Goal: Task Accomplishment & Management: Manage account settings

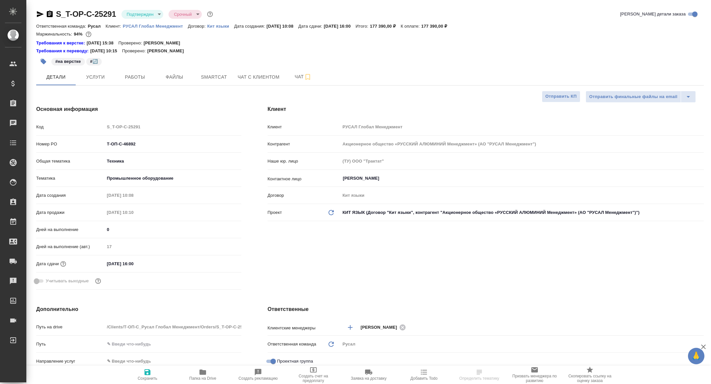
select select "RU"
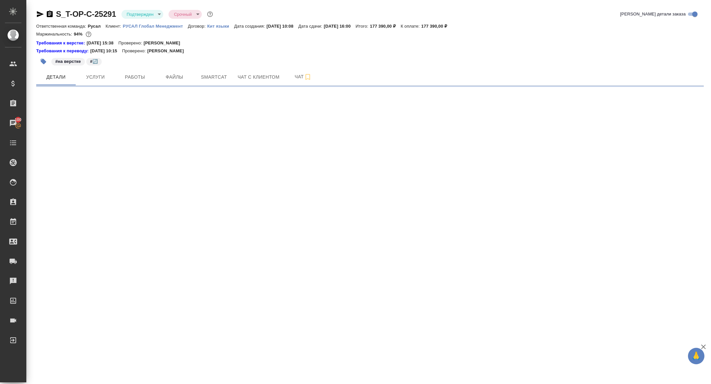
select select "RU"
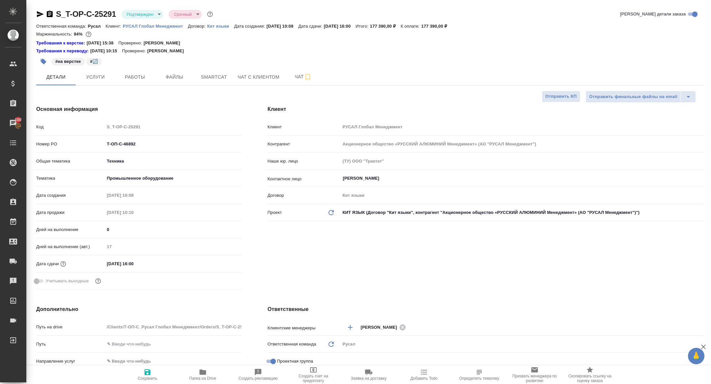
type textarea "x"
click at [295, 65] on div "#на верстке #🔄️" at bounding box center [258, 61] width 445 height 14
click at [295, 68] on div "#на верстке #🔄️" at bounding box center [258, 61] width 445 height 14
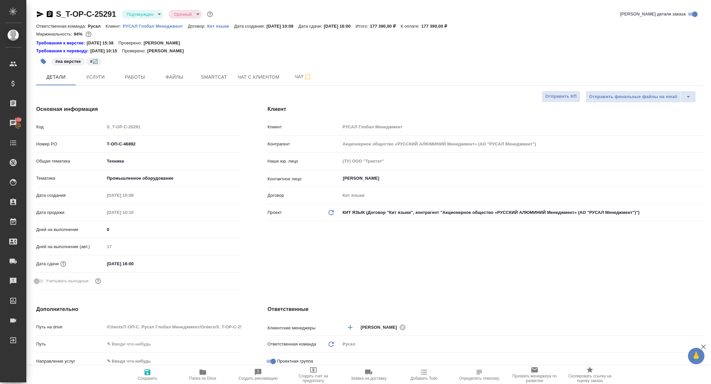
click at [136, 64] on div "#на верстке #🔄️" at bounding box center [258, 61] width 445 height 14
click at [136, 93] on div "Основная информация Код S_T-OP-C-25291 Номер PO Т-ОП-С-46892 Общая тематика Тех…" at bounding box center [138, 198] width 231 height 213
click at [136, 73] on span "Работы" at bounding box center [135, 77] width 32 height 8
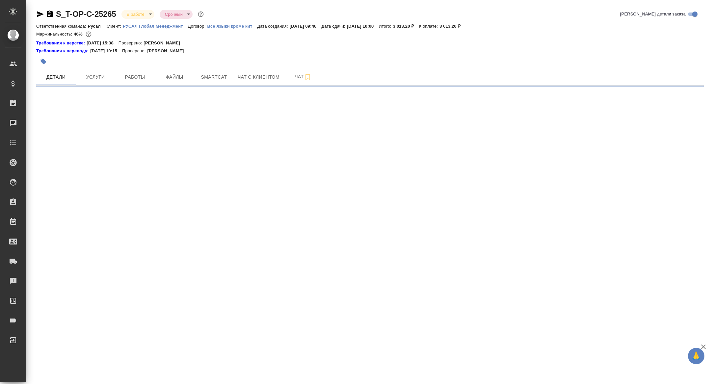
select select "RU"
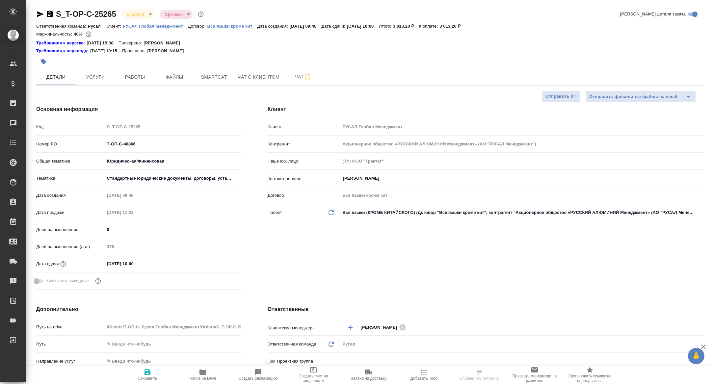
type textarea "x"
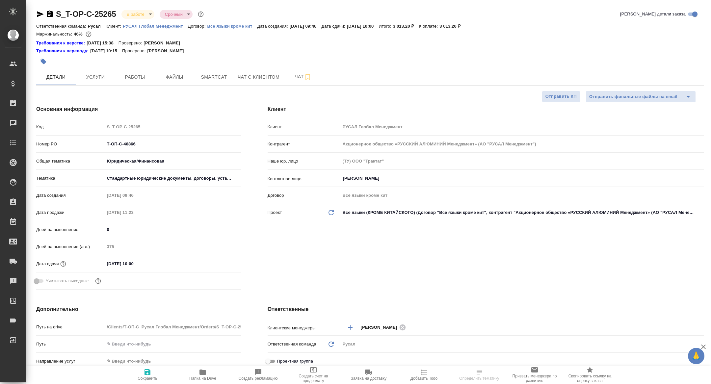
type textarea "x"
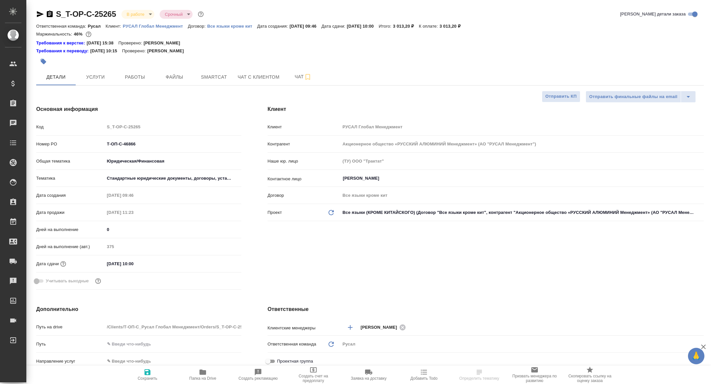
type textarea "x"
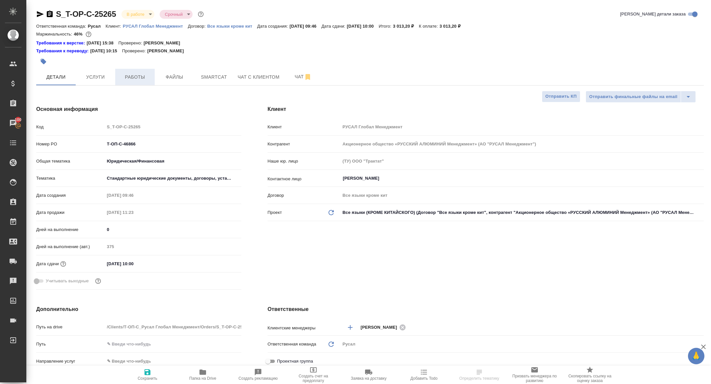
click at [136, 80] on span "Работы" at bounding box center [135, 77] width 32 height 8
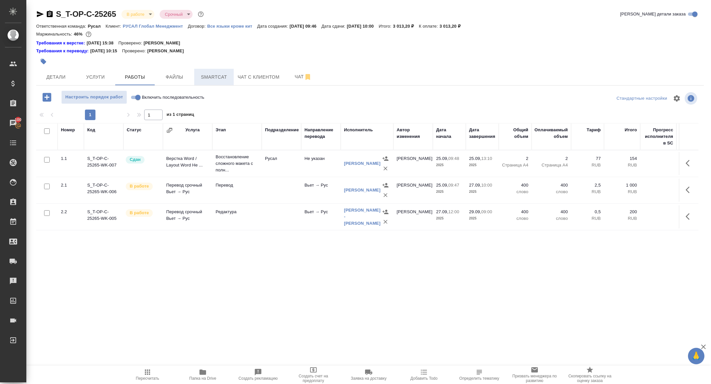
click at [216, 69] on button "Smartcat" at bounding box center [213, 77] width 39 height 16
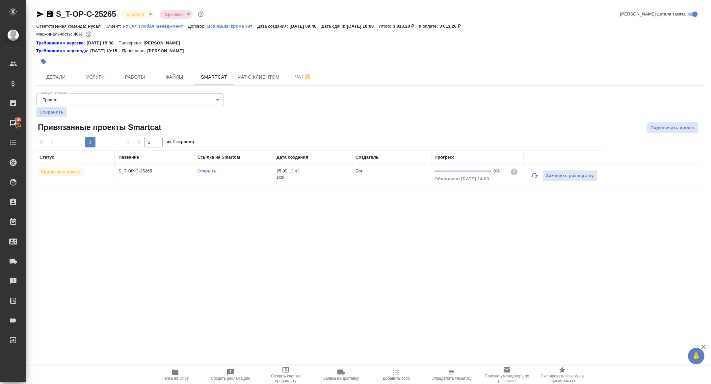
click at [207, 169] on link "Открыть" at bounding box center [206, 171] width 19 height 5
click at [129, 79] on span "Работы" at bounding box center [135, 77] width 32 height 8
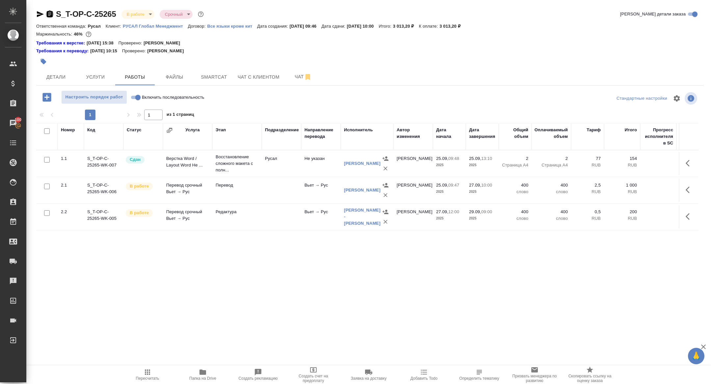
click at [47, 14] on icon "button" at bounding box center [50, 14] width 6 height 7
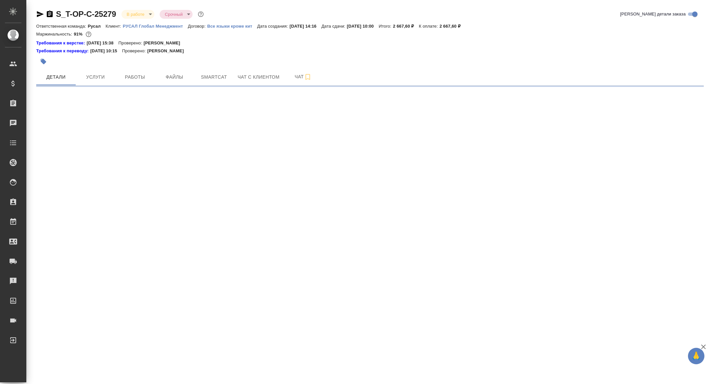
select select "RU"
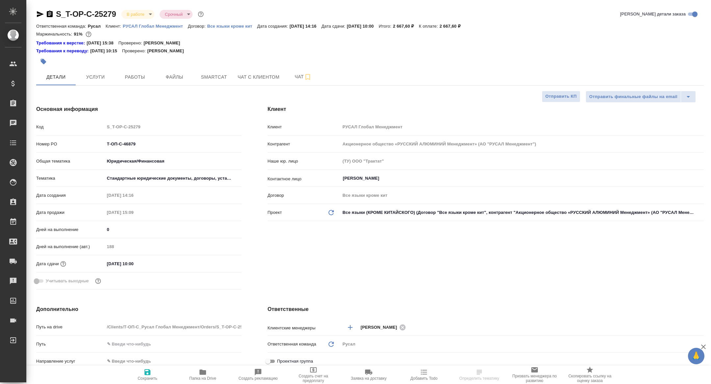
type textarea "x"
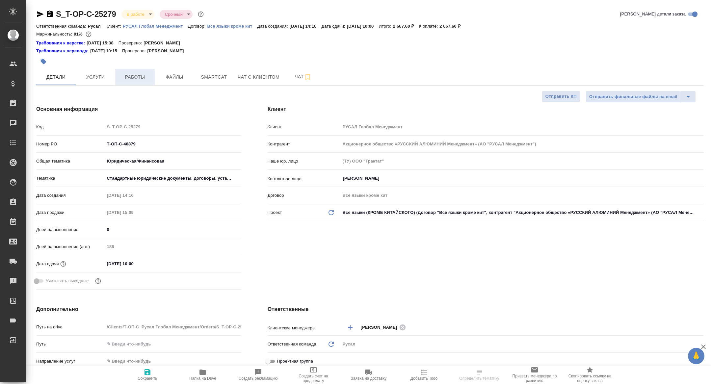
type textarea "x"
click at [131, 77] on span "Работы" at bounding box center [135, 77] width 32 height 8
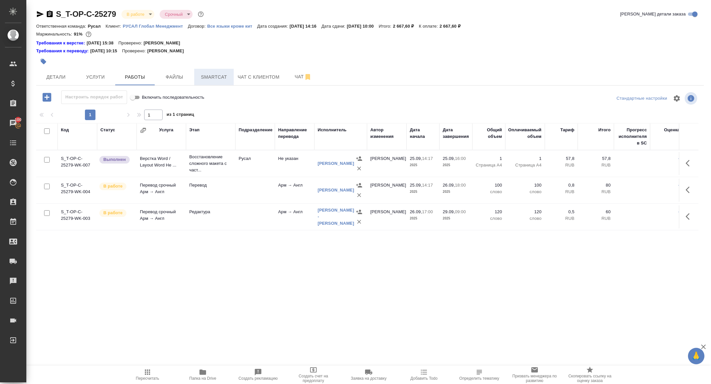
click at [217, 77] on span "Smartcat" at bounding box center [214, 77] width 32 height 8
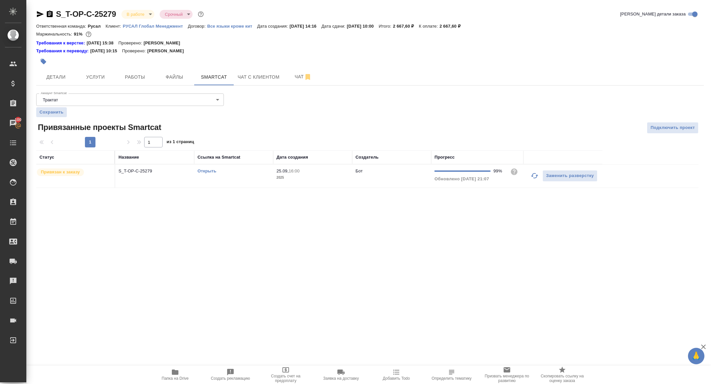
click at [209, 169] on link "Открыть" at bounding box center [206, 171] width 19 height 5
click at [135, 81] on button "Работы" at bounding box center [134, 77] width 39 height 16
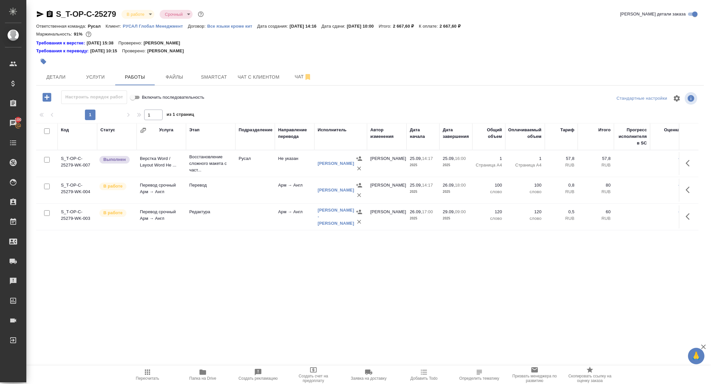
click at [198, 376] on span "Папка на Drive" at bounding box center [202, 374] width 47 height 13
click at [66, 74] on span "Детали" at bounding box center [56, 77] width 32 height 8
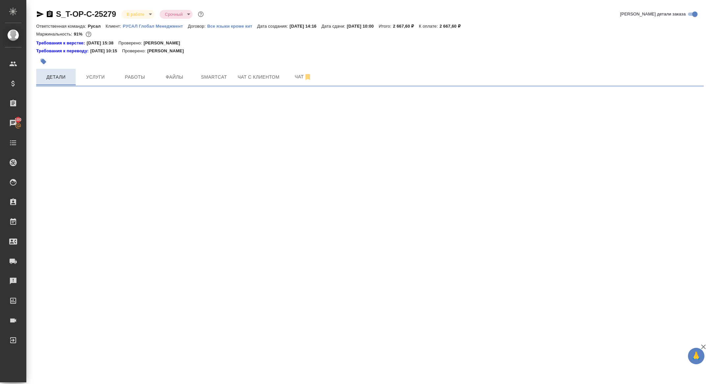
select select "RU"
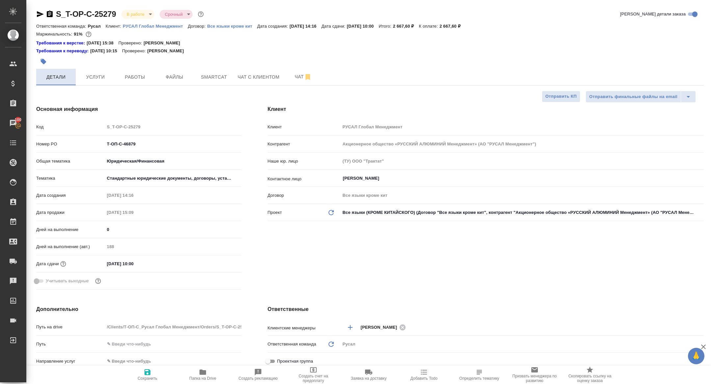
type textarea "x"
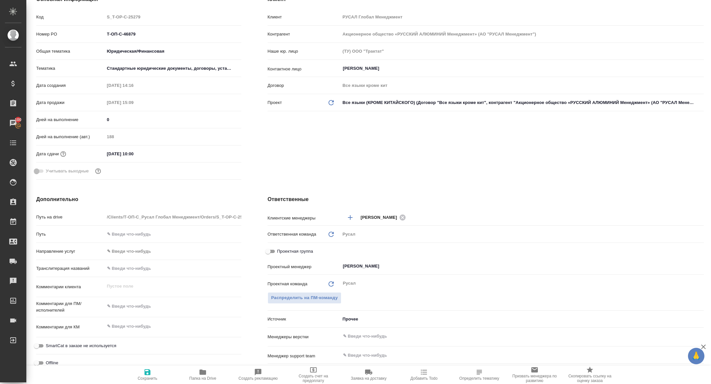
scroll to position [114, 0]
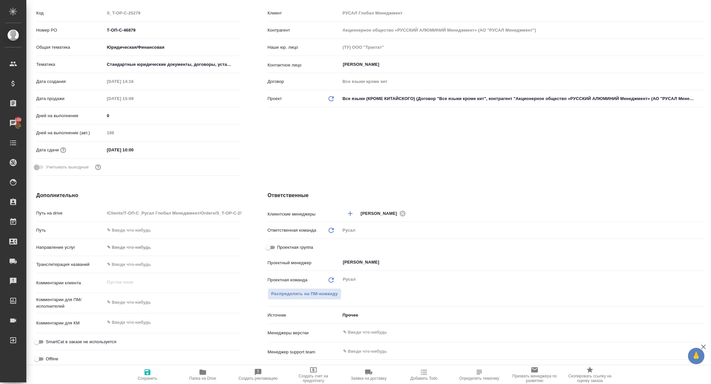
type textarea "x"
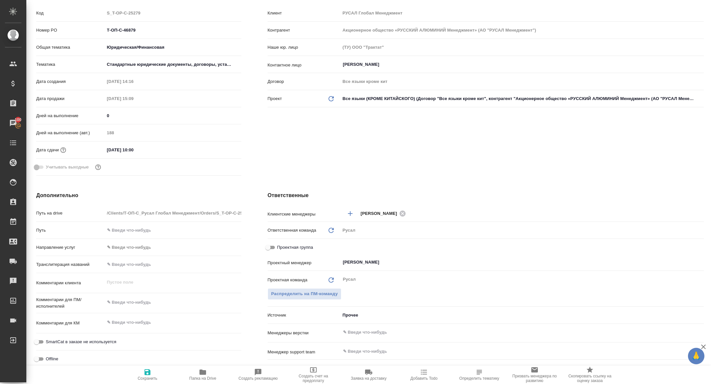
type textarea "x"
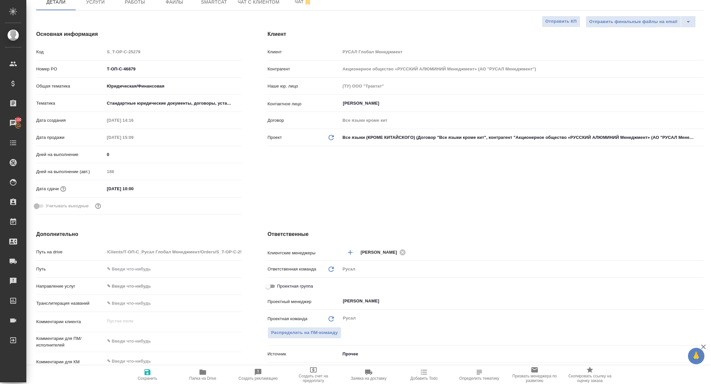
scroll to position [65, 0]
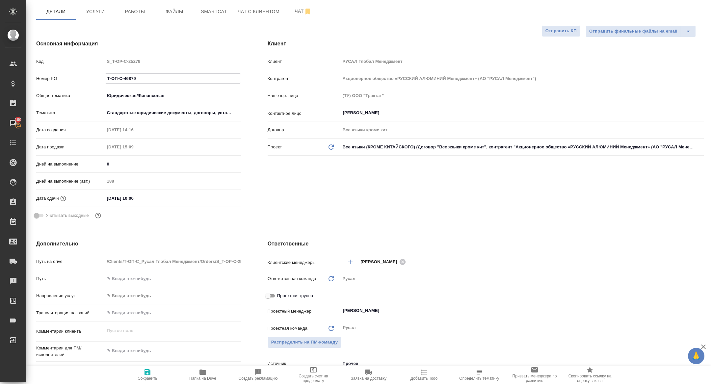
drag, startPoint x: 149, startPoint y: 80, endPoint x: 65, endPoint y: 66, distance: 84.8
click at [65, 66] on div "Код S_T-OP-C-25279 Номер PO Т-ОП-С-46879 Общая тематика Юридическая/Финансовая …" at bounding box center [138, 141] width 205 height 171
type textarea "x"
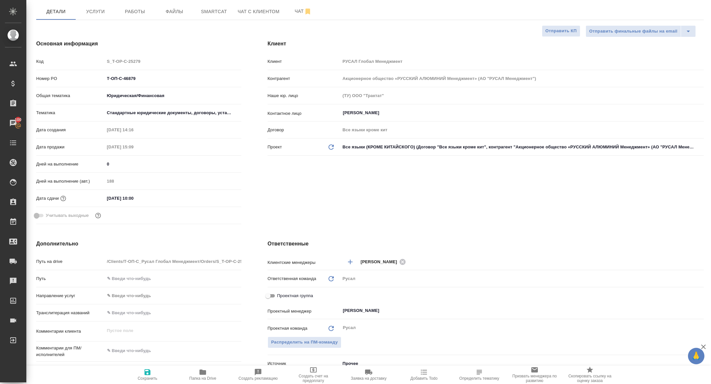
type textarea "x"
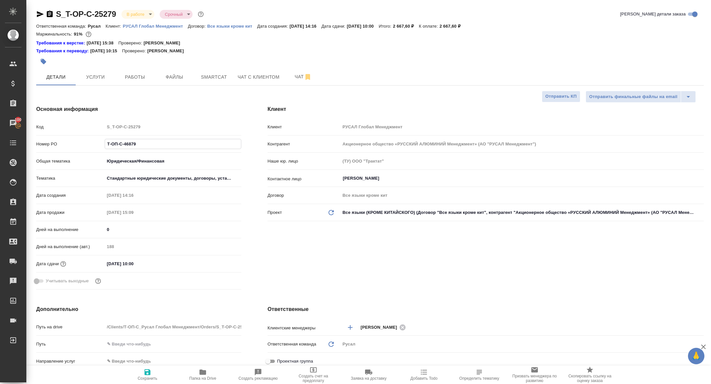
click at [130, 12] on body "🙏 .cls-1 fill:#fff; AWATERA Zhuravleva Alexandra Клиенты Спецификации Заказы 10…" at bounding box center [355, 192] width 711 height 384
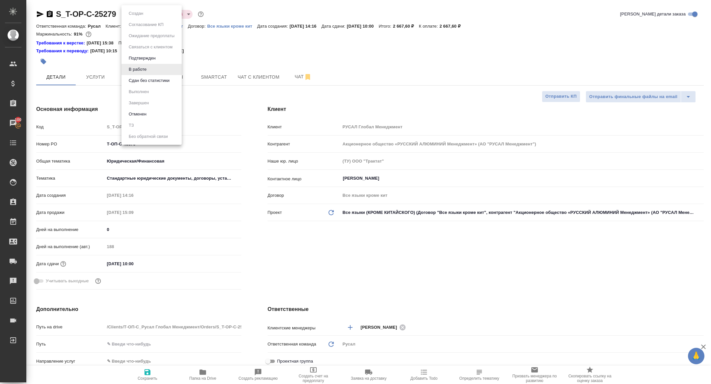
click at [153, 84] on button "Сдан без статистики" at bounding box center [149, 80] width 45 height 7
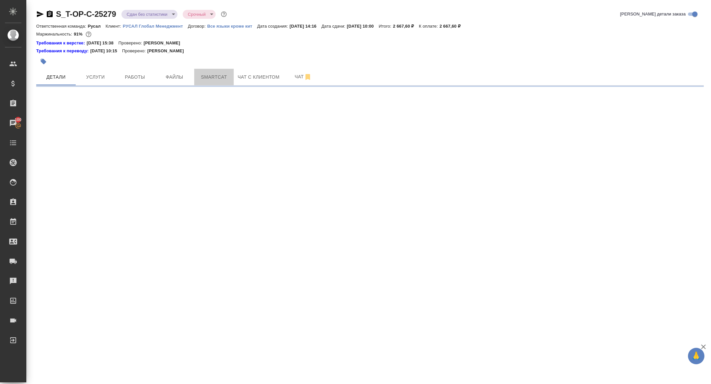
click at [210, 79] on span "Smartcat" at bounding box center [214, 77] width 32 height 8
select select "RU"
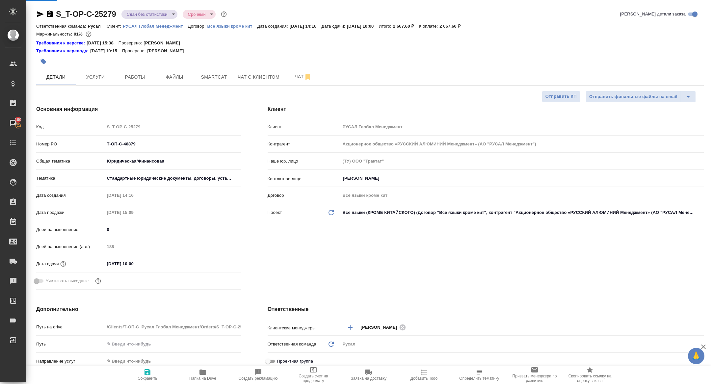
type textarea "x"
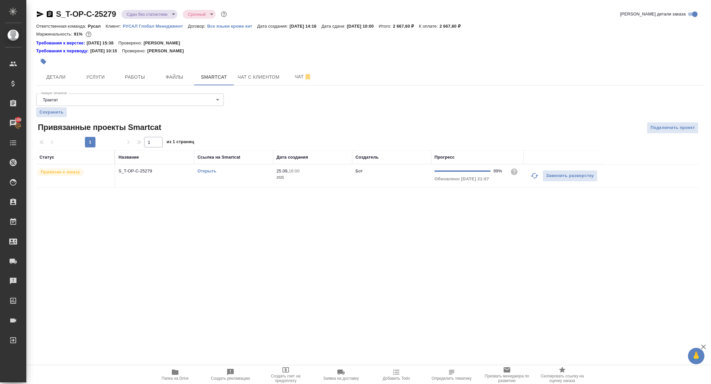
click at [133, 162] on th "Название" at bounding box center [154, 157] width 79 height 14
click at [133, 176] on td "S_T-OP-C-25279" at bounding box center [154, 176] width 79 height 23
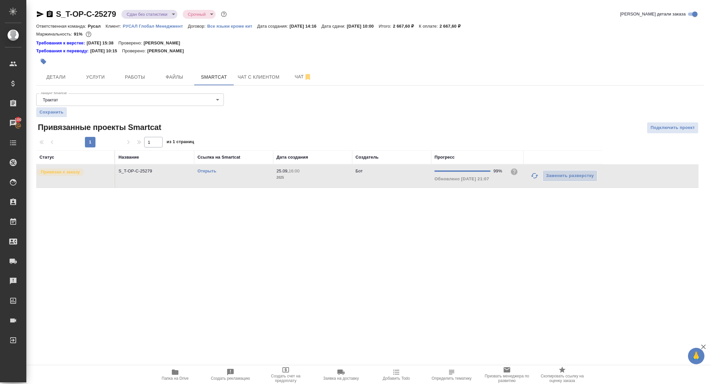
click at [133, 176] on td "S_T-OP-C-25279" at bounding box center [154, 176] width 79 height 23
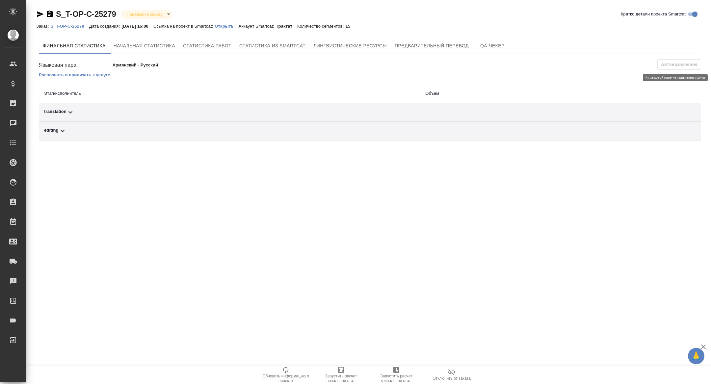
drag, startPoint x: 664, startPoint y: 64, endPoint x: 394, endPoint y: 5, distance: 276.4
click at [658, 64] on span "Автоназначение" at bounding box center [679, 64] width 44 height 11
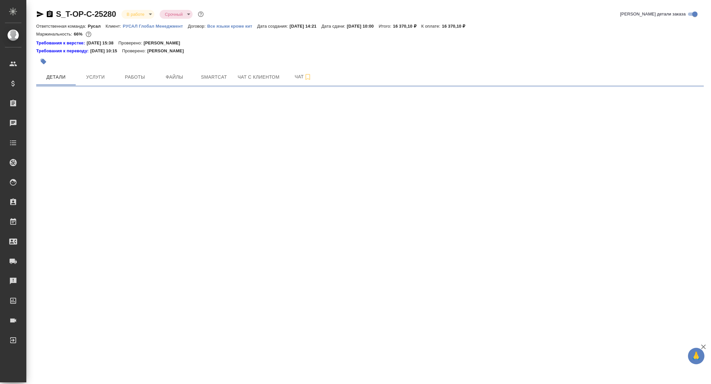
select select "RU"
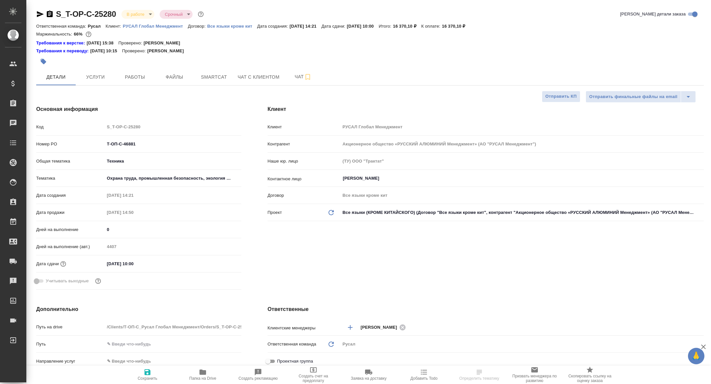
type textarea "x"
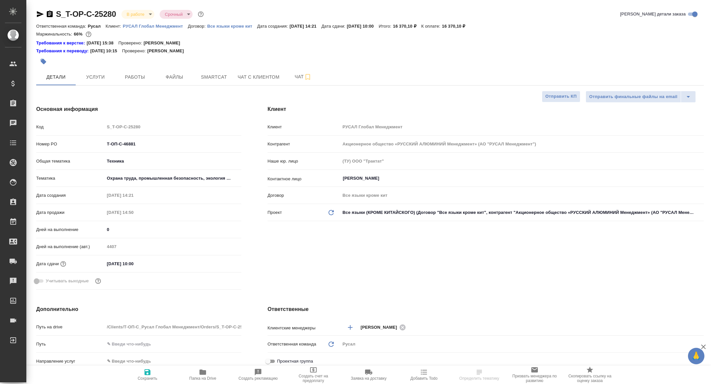
type textarea "x"
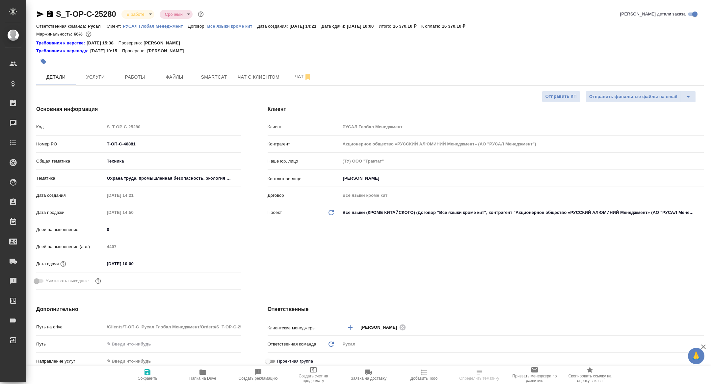
type textarea "x"
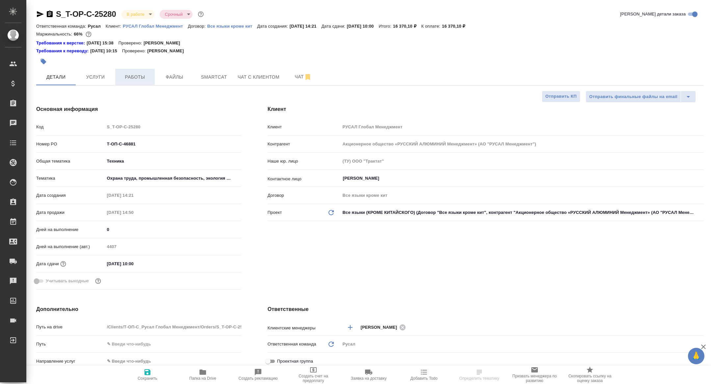
click at [136, 71] on button "Работы" at bounding box center [134, 77] width 39 height 16
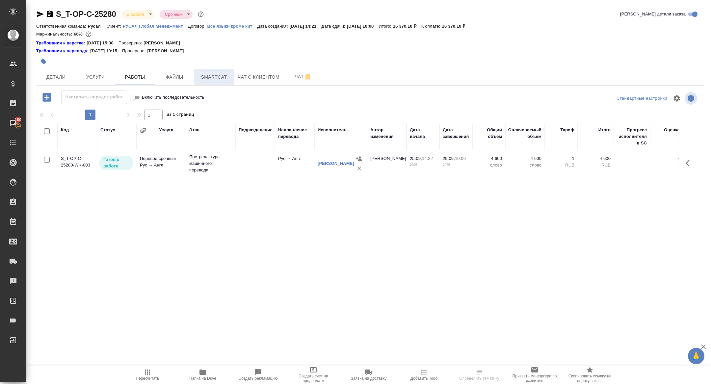
click at [228, 74] on span "Smartcat" at bounding box center [214, 77] width 32 height 8
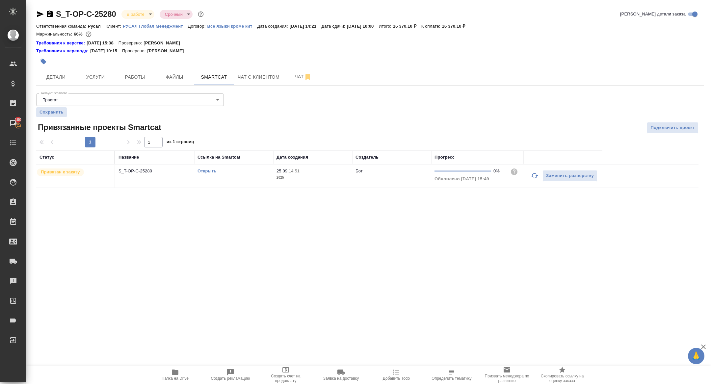
click at [530, 175] on button "button" at bounding box center [535, 176] width 16 height 16
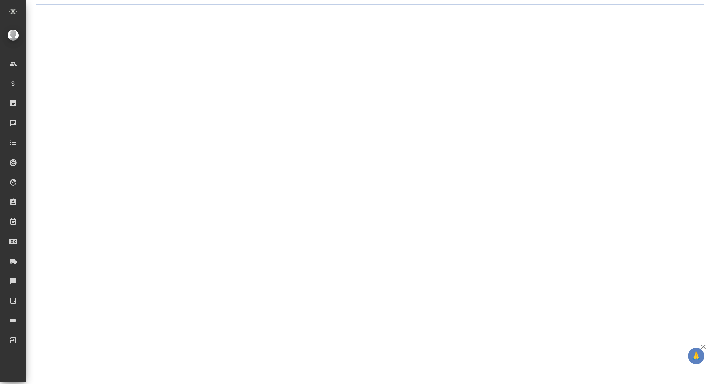
select select "RU"
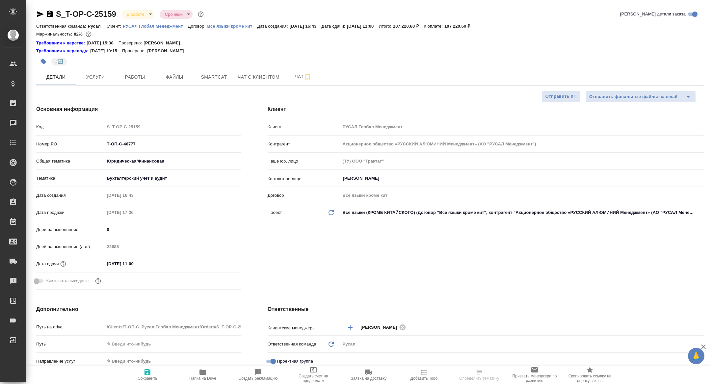
type textarea "x"
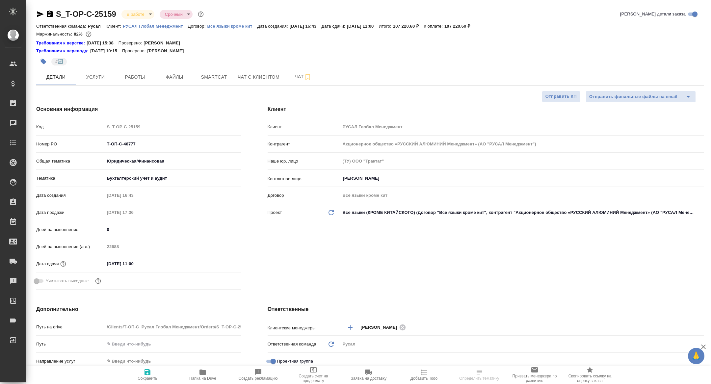
type textarea "x"
click at [140, 85] on div "S_T-OP-C-25159 В работе inProgress Срочный urgent Кратко детали заказа Ответств…" at bounding box center [370, 352] width 675 height 705
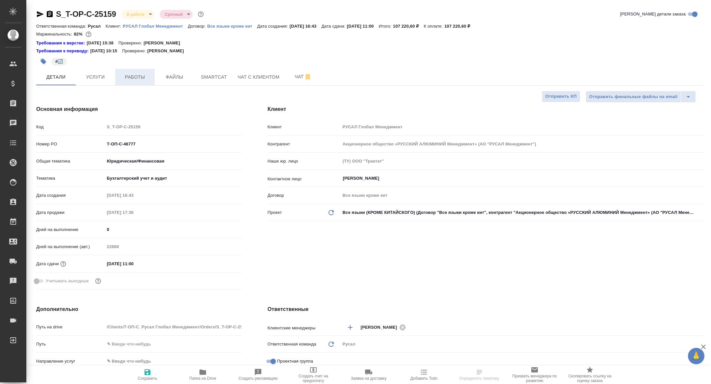
click at [136, 79] on span "Работы" at bounding box center [135, 77] width 32 height 8
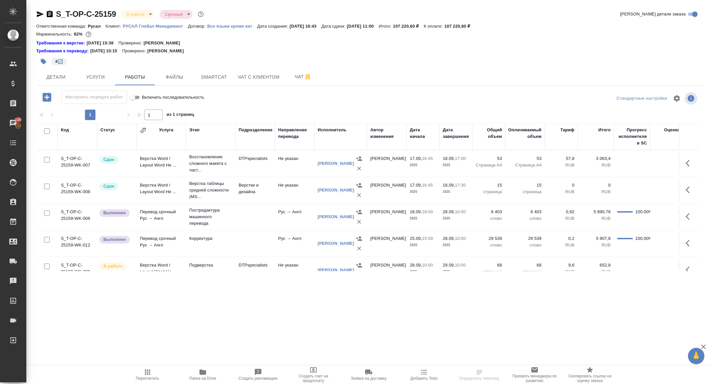
scroll to position [38, 0]
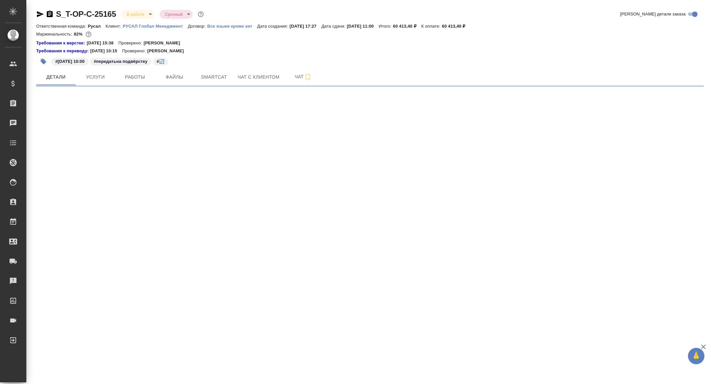
select select "RU"
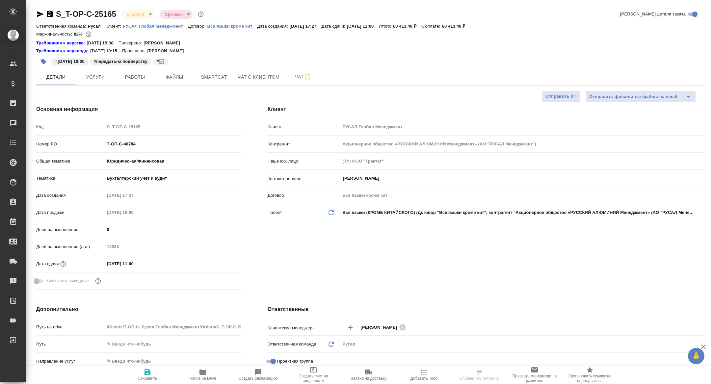
type textarea "x"
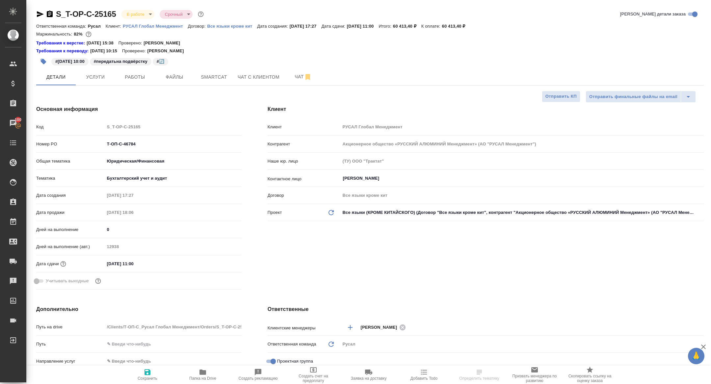
type textarea "x"
click at [134, 84] on button "Работы" at bounding box center [134, 77] width 39 height 16
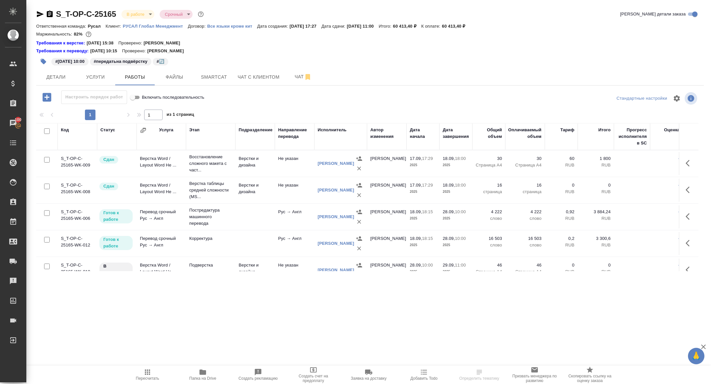
scroll to position [38, 0]
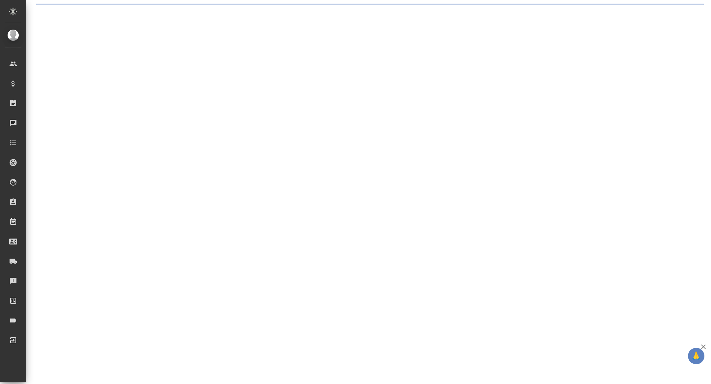
select select "RU"
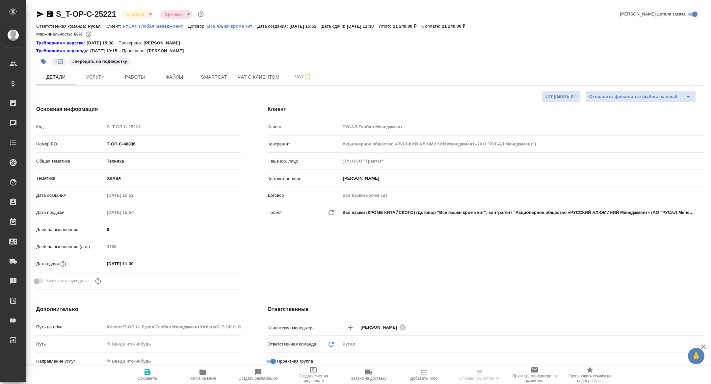
type textarea "x"
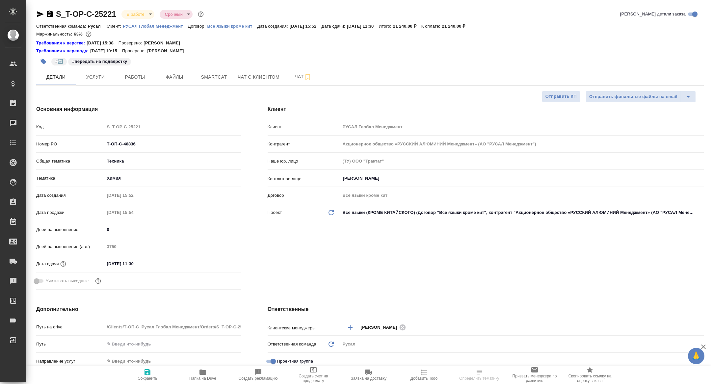
type textarea "x"
click at [135, 79] on span "Работы" at bounding box center [135, 77] width 32 height 8
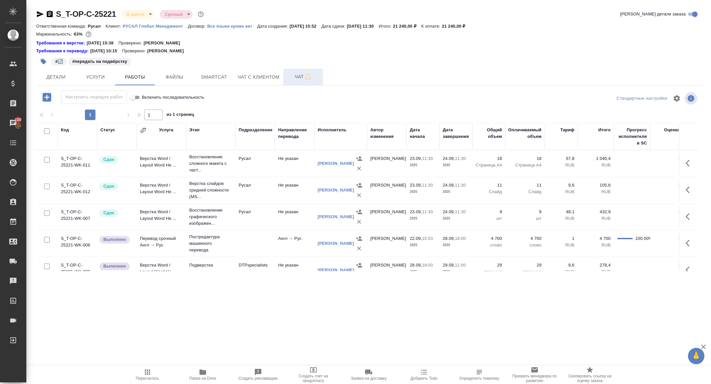
click at [293, 77] on span "Чат" at bounding box center [303, 77] width 32 height 8
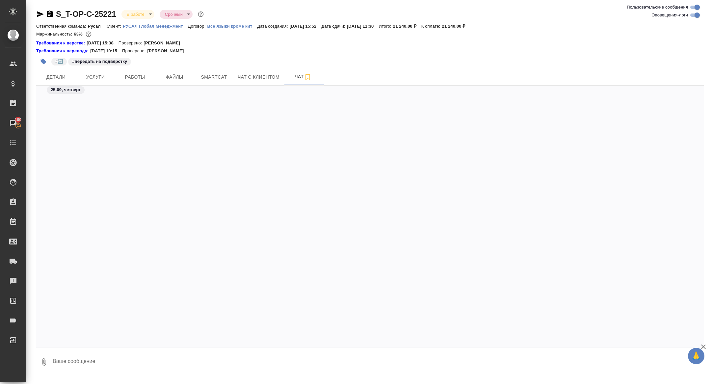
scroll to position [5907, 0]
select select "RU"
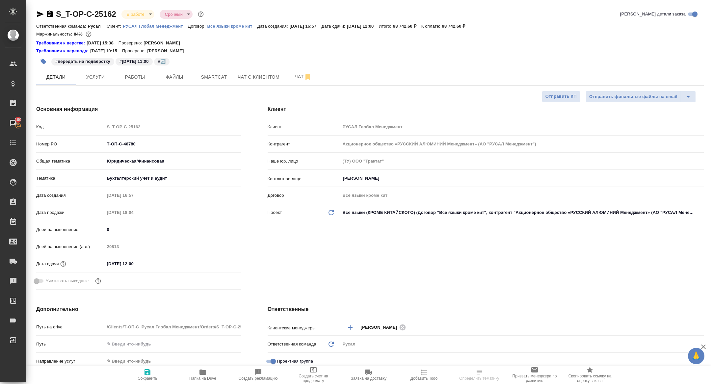
select select "RU"
type textarea "x"
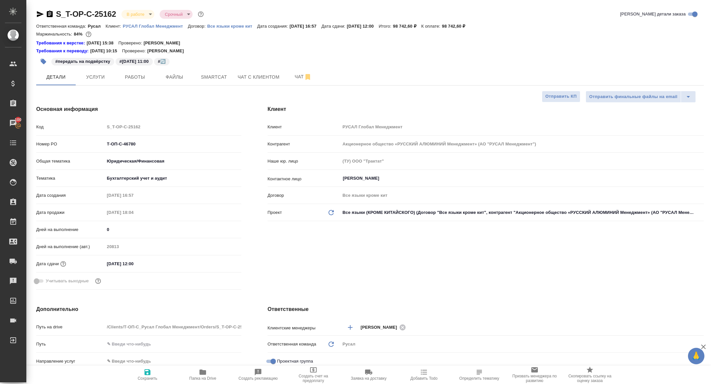
type textarea "x"
click at [137, 80] on span "Работы" at bounding box center [135, 77] width 32 height 8
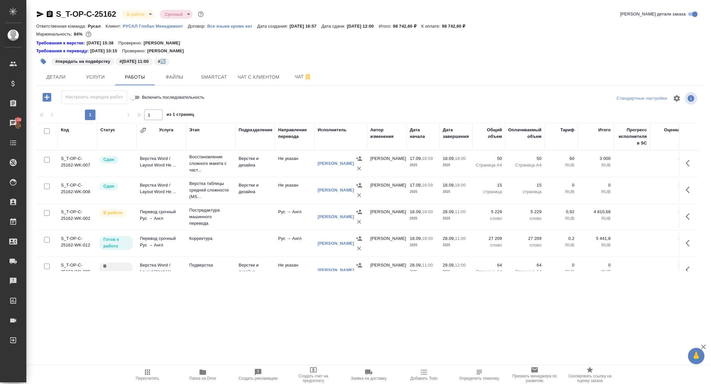
scroll to position [38, 0]
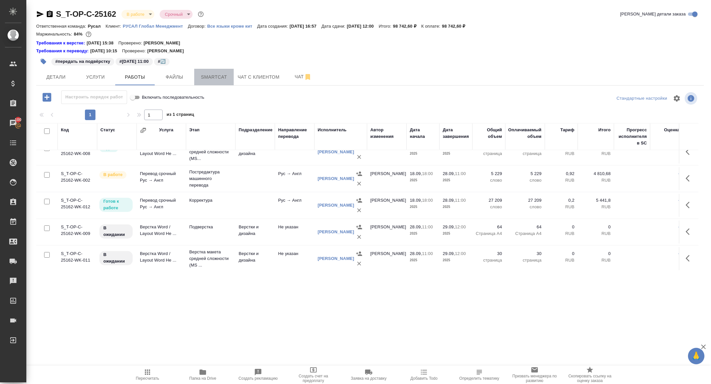
click at [205, 73] on span "Smartcat" at bounding box center [214, 77] width 32 height 8
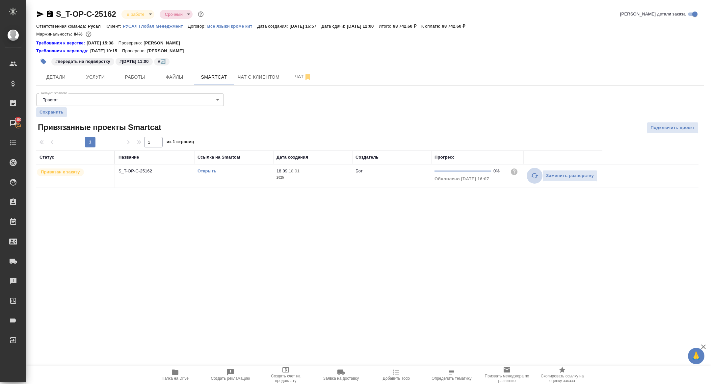
click at [533, 178] on icon "button" at bounding box center [535, 176] width 8 height 8
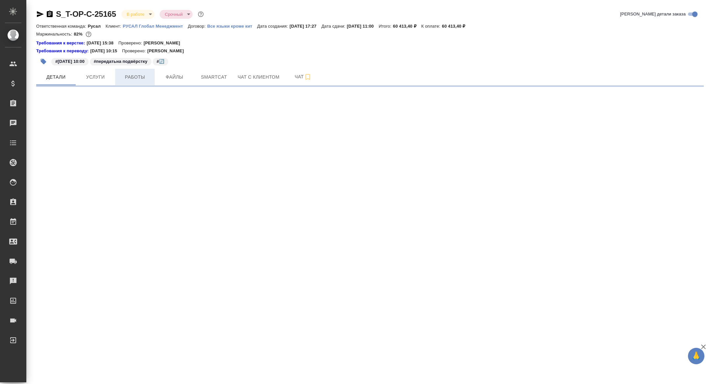
click at [139, 82] on button "Работы" at bounding box center [134, 77] width 39 height 16
select select "RU"
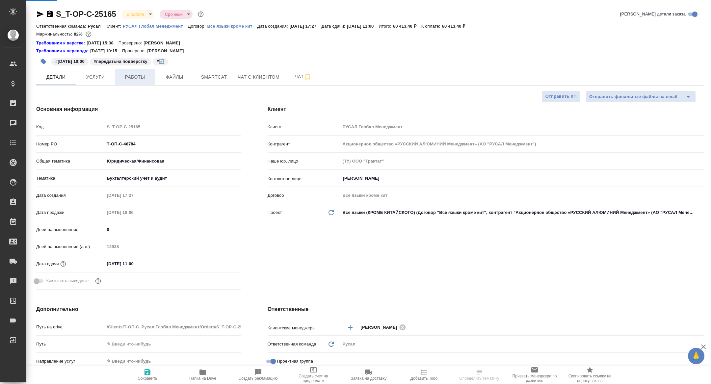
type textarea "x"
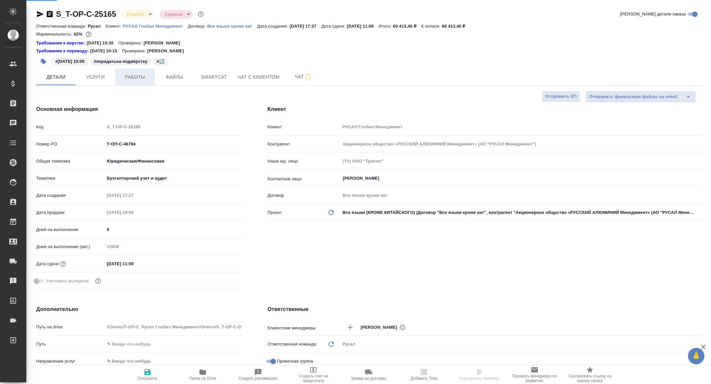
type textarea "x"
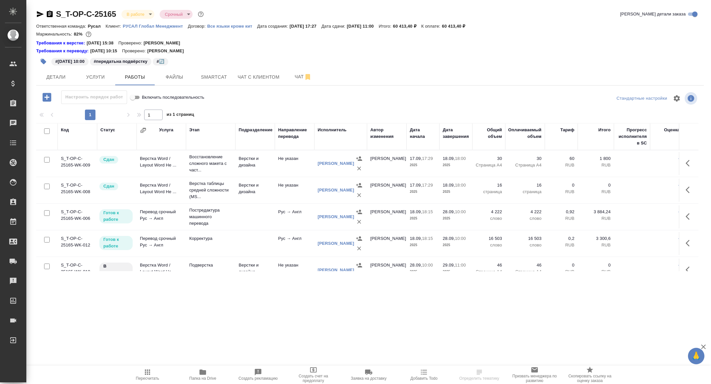
scroll to position [38, 0]
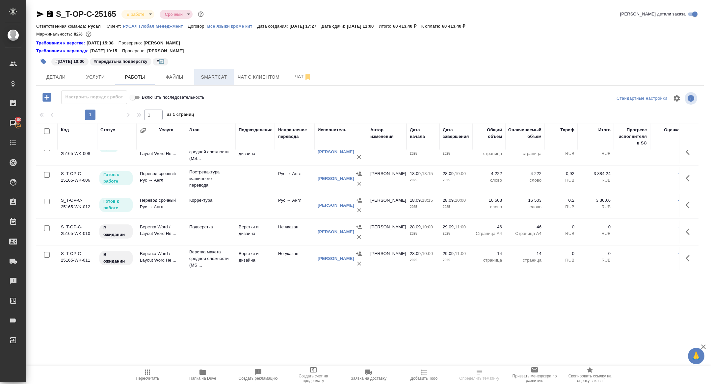
click at [217, 74] on span "Smartcat" at bounding box center [214, 77] width 32 height 8
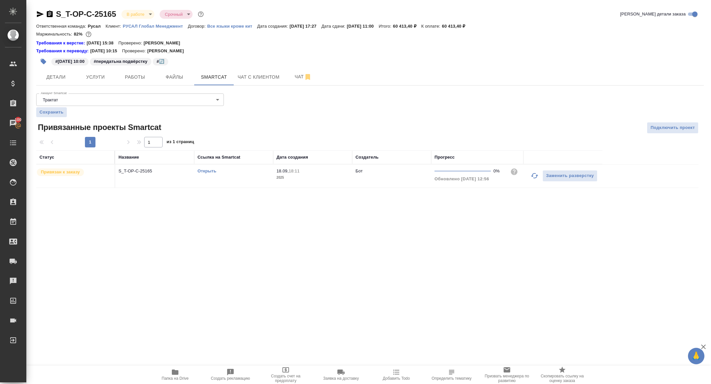
click at [538, 178] on button "button" at bounding box center [535, 176] width 16 height 16
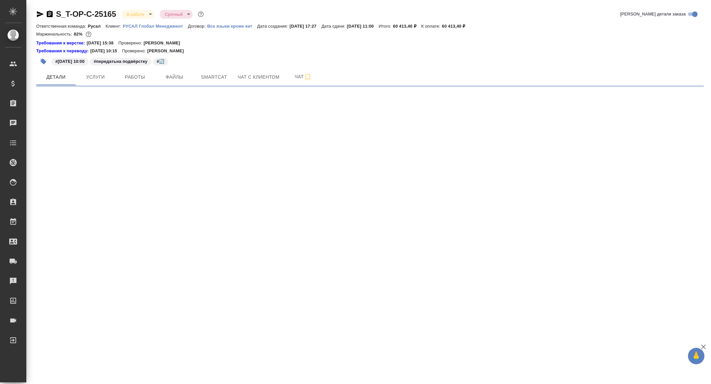
select select "RU"
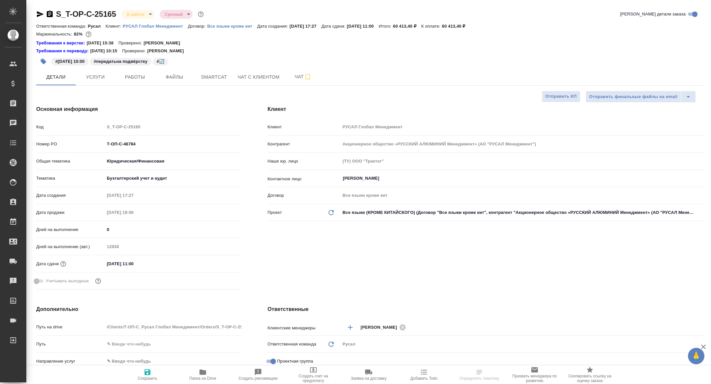
type textarea "x"
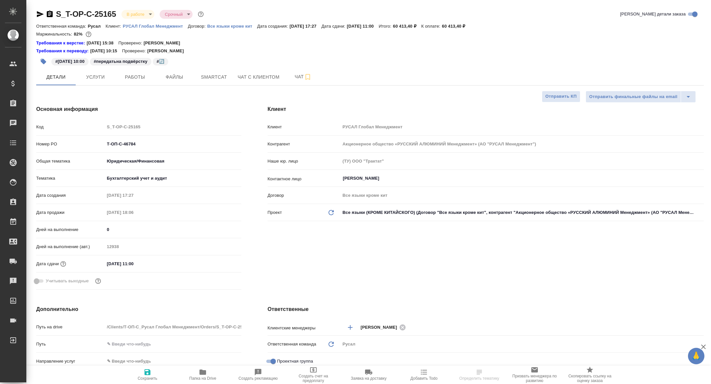
type textarea "x"
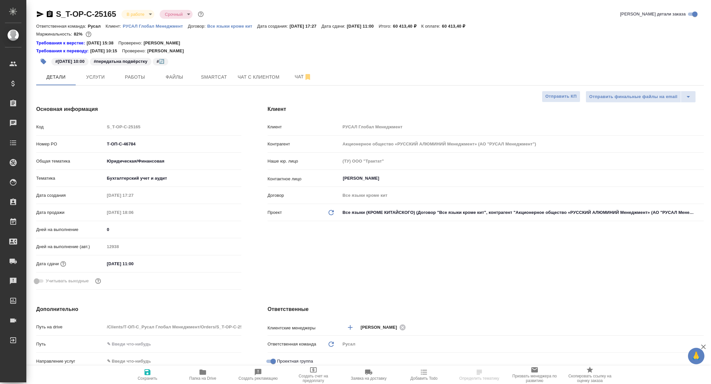
type textarea "x"
select select "RU"
type textarea "x"
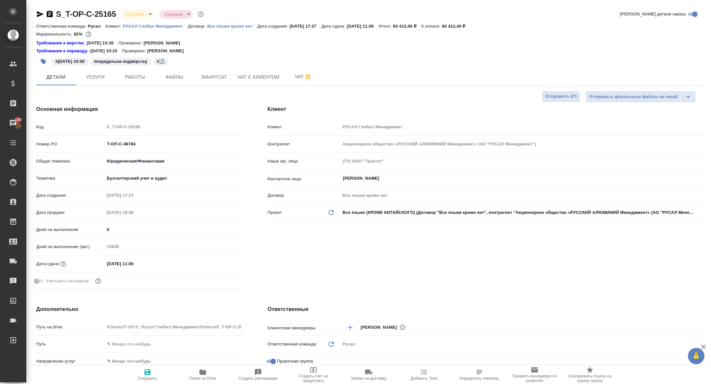
type textarea "x"
select select "RU"
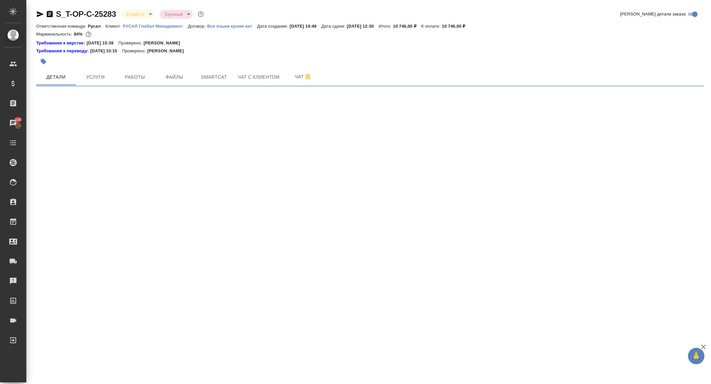
select select "RU"
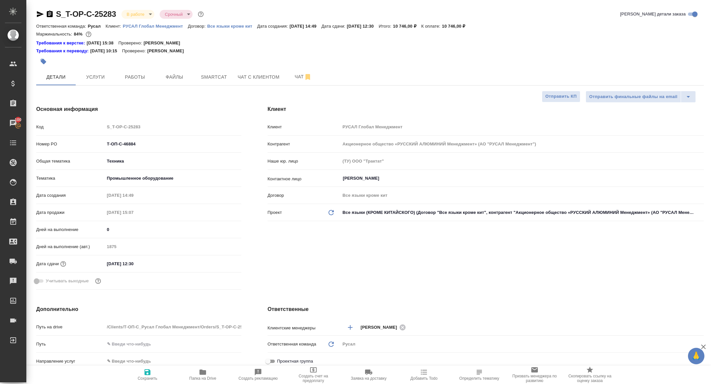
type textarea "x"
click at [126, 87] on div "S_T-OP-C-25283 В работе inProgress Срочный urgent Кратко детали заказа Ответств…" at bounding box center [370, 346] width 675 height 693
click at [127, 82] on button "Работы" at bounding box center [134, 77] width 39 height 16
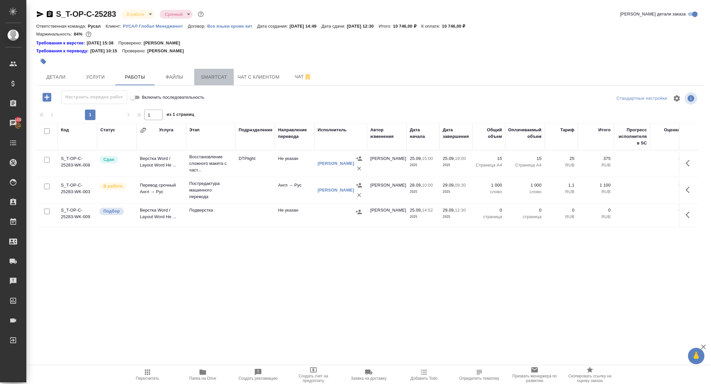
click at [228, 79] on span "Smartcat" at bounding box center [214, 77] width 32 height 8
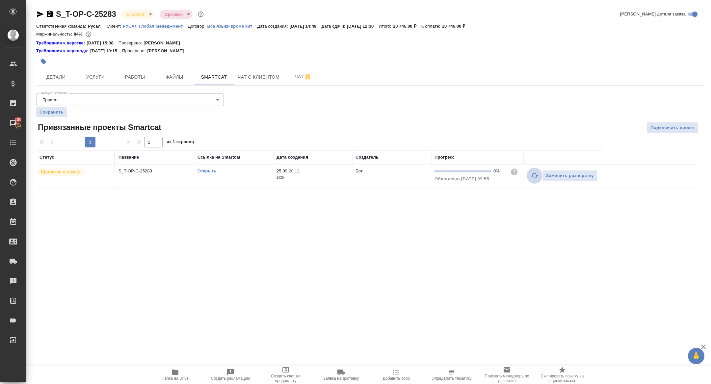
click at [529, 179] on button "button" at bounding box center [535, 176] width 16 height 16
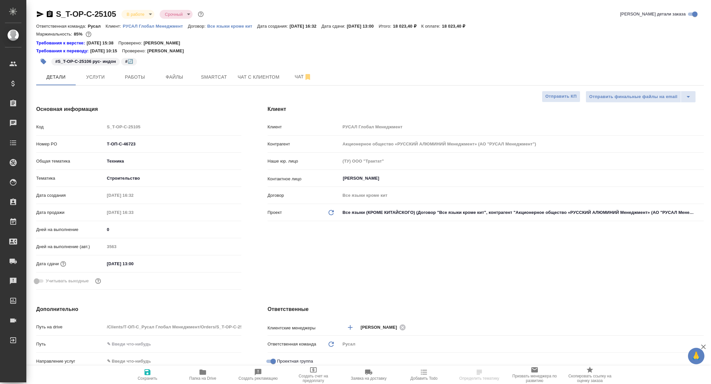
select select "RU"
type textarea "x"
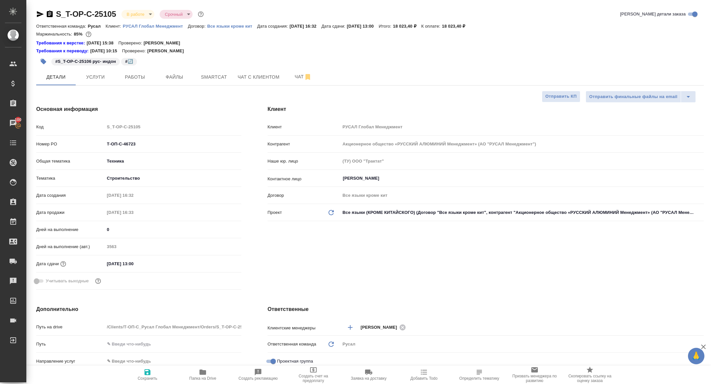
type textarea "x"
click at [127, 72] on button "Работы" at bounding box center [134, 77] width 39 height 16
select select "RU"
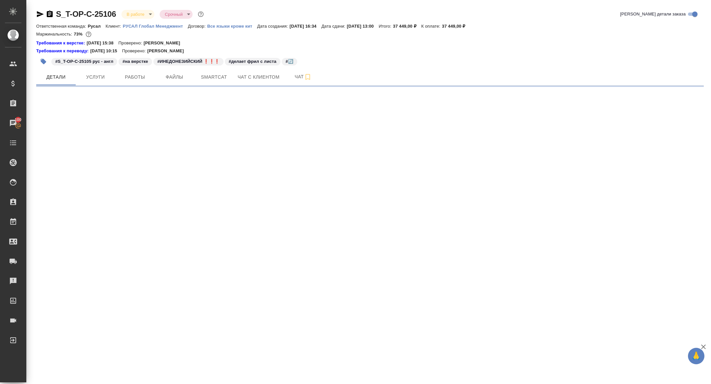
select select "RU"
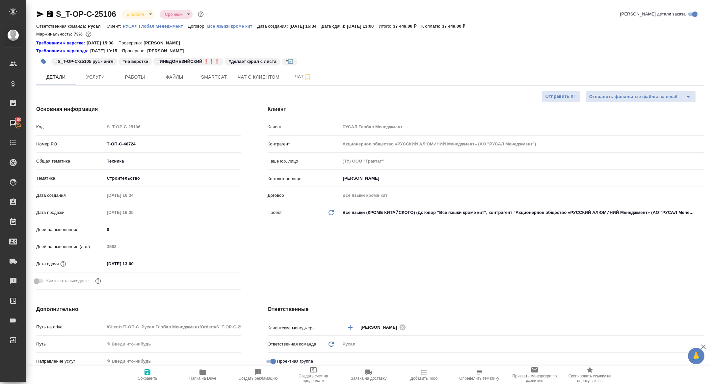
type textarea "x"
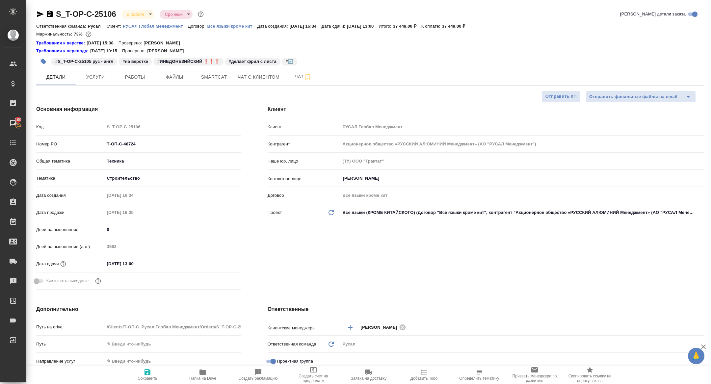
type textarea "x"
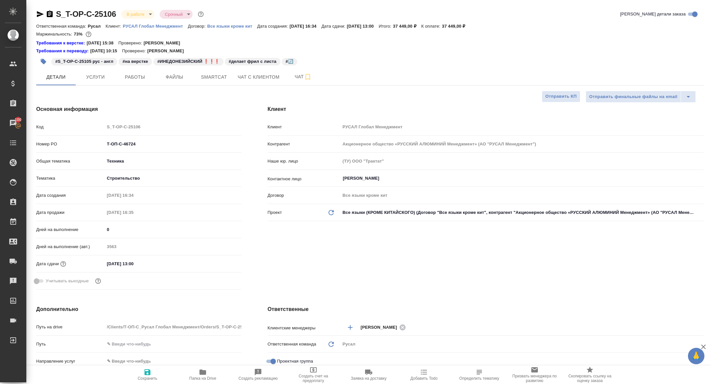
type textarea "x"
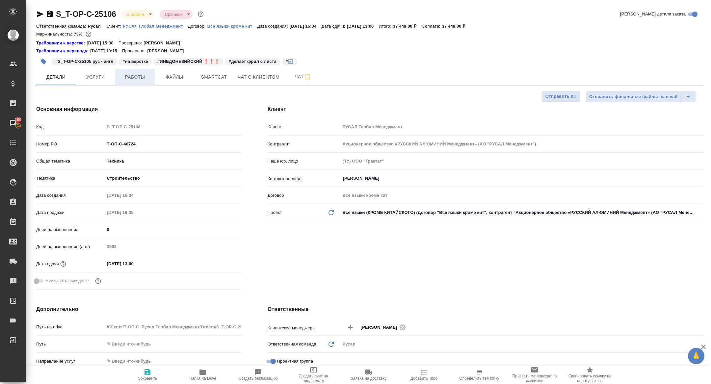
click at [138, 77] on span "Работы" at bounding box center [135, 77] width 32 height 8
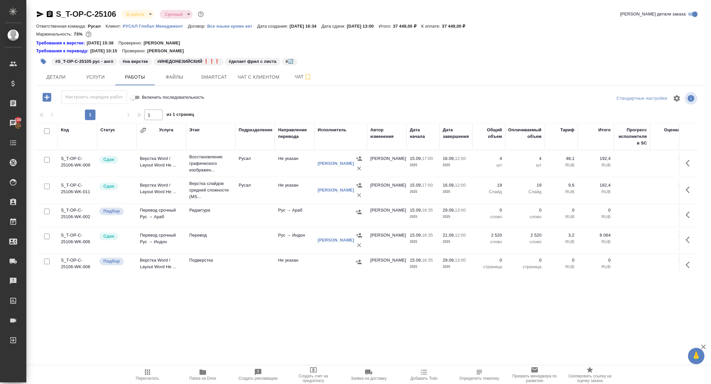
scroll to position [5, 0]
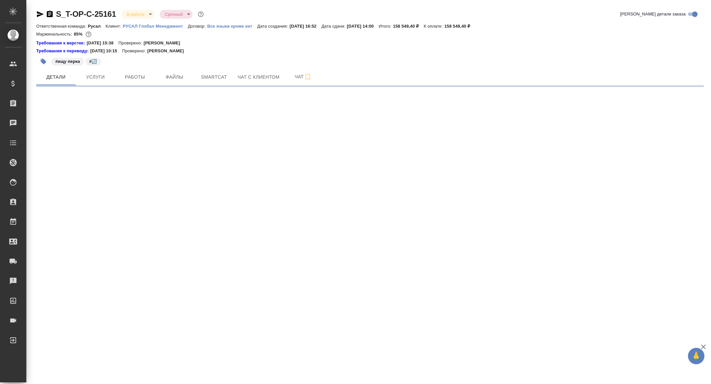
select select "RU"
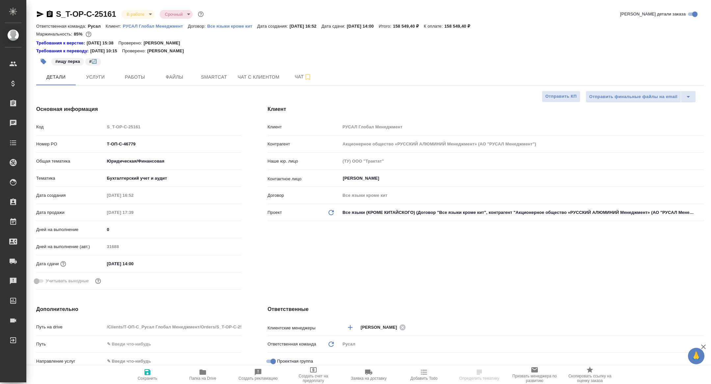
type textarea "x"
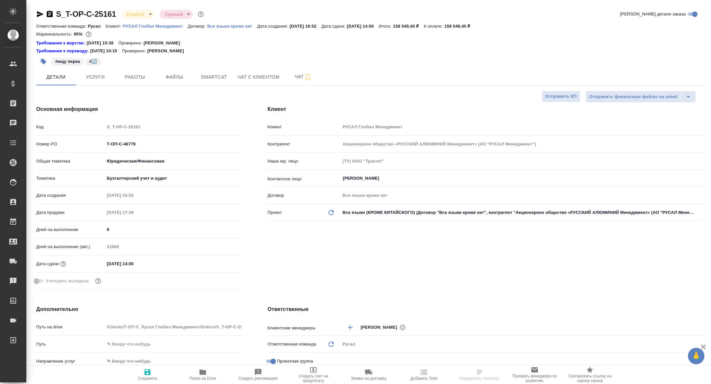
type textarea "x"
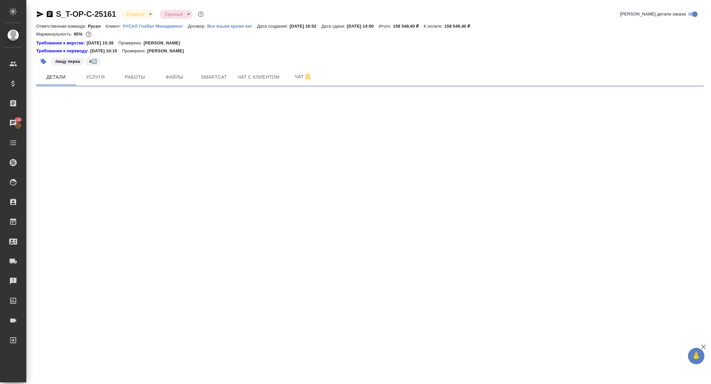
select select "RU"
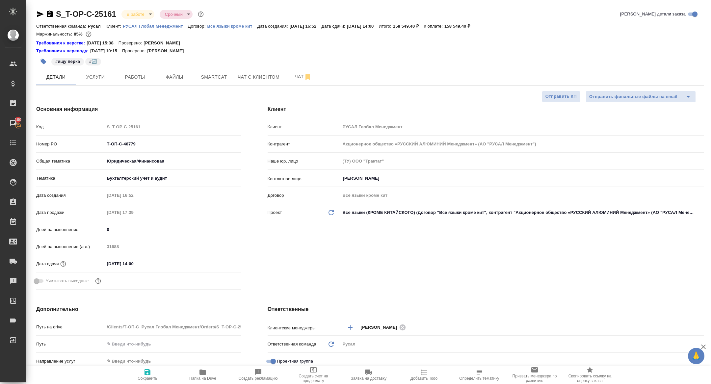
type textarea "x"
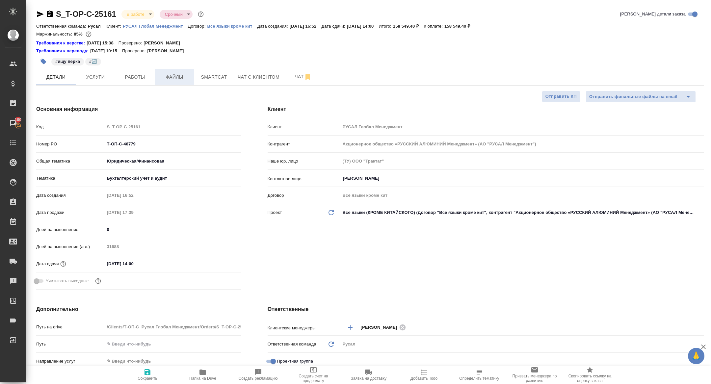
type textarea "x"
click at [141, 75] on span "Работы" at bounding box center [135, 77] width 32 height 8
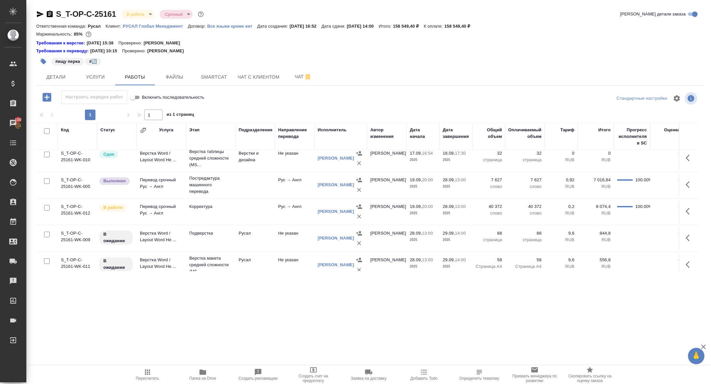
scroll to position [38, 0]
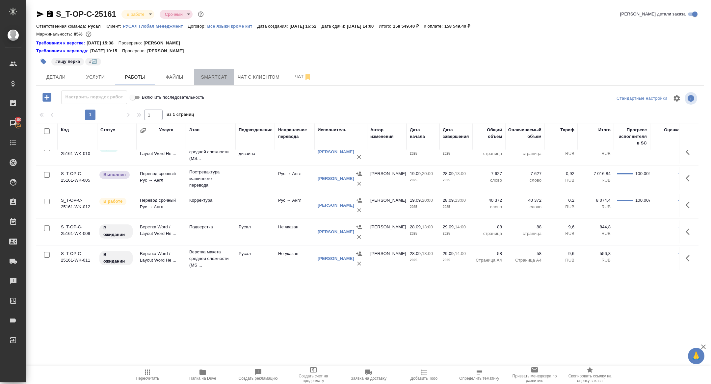
click at [219, 70] on button "Smartcat" at bounding box center [213, 77] width 39 height 16
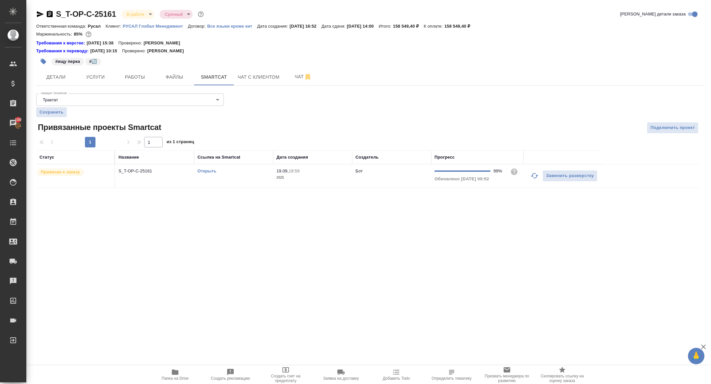
click at [204, 171] on link "Открыть" at bounding box center [206, 171] width 19 height 5
click at [173, 377] on span "Папка на Drive" at bounding box center [175, 378] width 27 height 5
click at [130, 75] on span "Работы" at bounding box center [135, 77] width 32 height 8
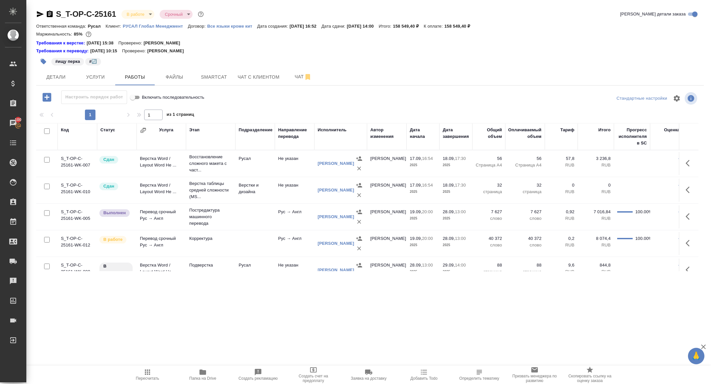
scroll to position [38, 0]
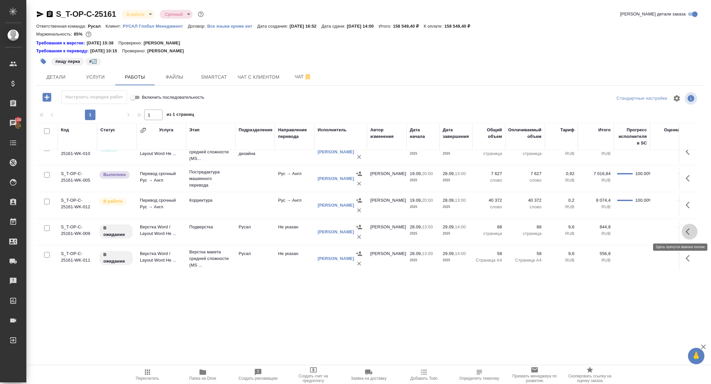
click at [687, 229] on icon "button" at bounding box center [690, 232] width 8 height 8
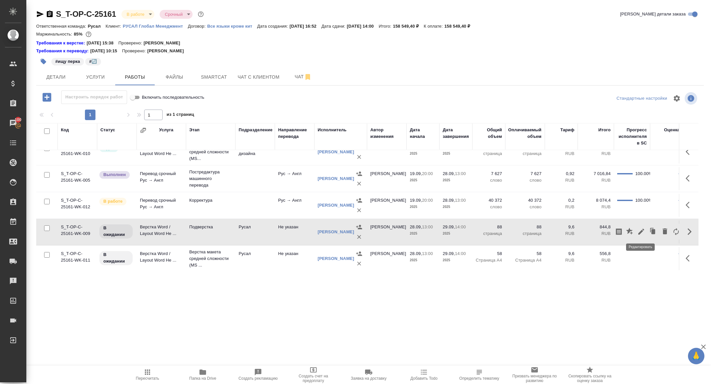
click at [642, 229] on icon "button" at bounding box center [641, 232] width 8 height 8
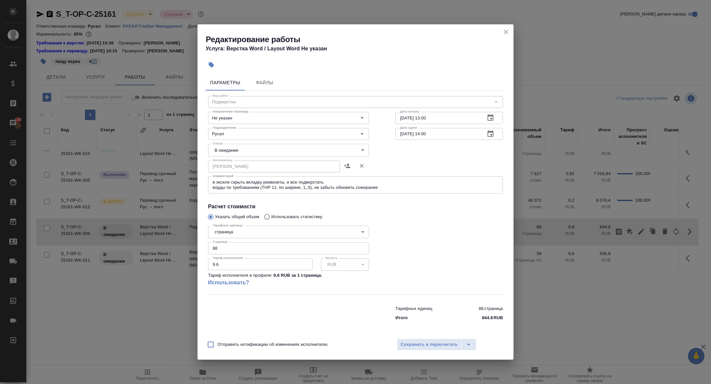
click at [393, 188] on textarea "в экселе скрыть вкладку реквизиты, и все подверстать ворды по требованиям (ТНР …" at bounding box center [356, 185] width 286 height 10
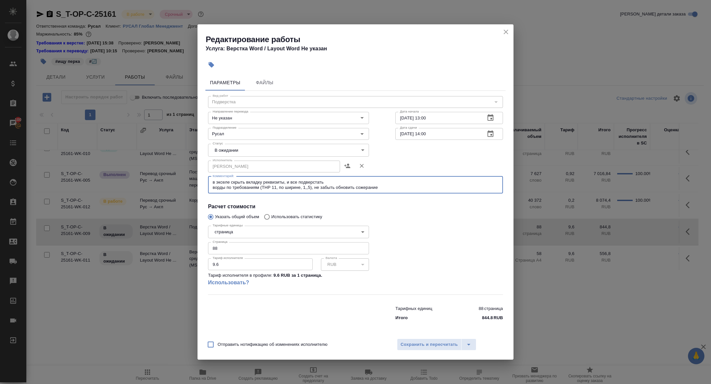
paste textarea "https://drive.awatera.com/f/10391971"
type textarea "в экселе скрыть вкладку реквизиты, и все подверстать ворды по требованиям (ТНР …"
click at [427, 349] on button "Сохранить и пересчитать" at bounding box center [429, 345] width 65 height 12
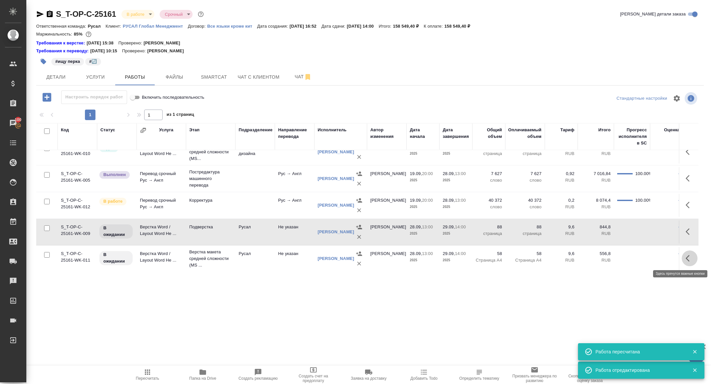
click at [690, 261] on icon "button" at bounding box center [690, 258] width 8 height 8
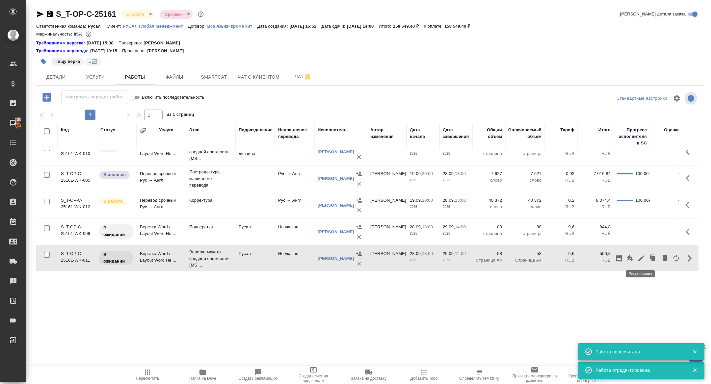
click at [643, 257] on icon "button" at bounding box center [641, 258] width 8 height 8
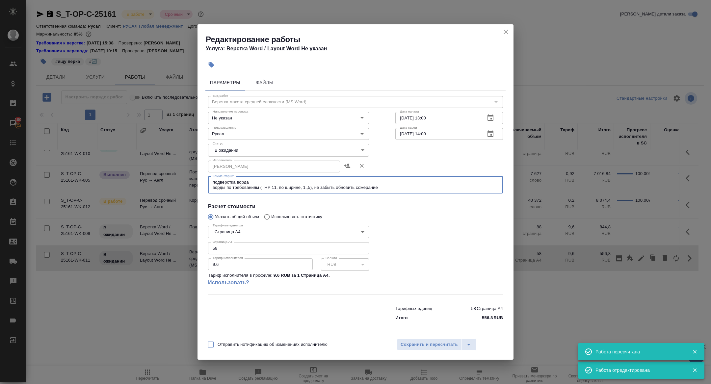
click at [401, 190] on textarea "подверстка ворда ворды по требованиям (ТНР 11, по ширине, 1,,5), не забыть обно…" at bounding box center [356, 185] width 286 height 10
paste textarea "https://drive.awatera.com/f/10391971"
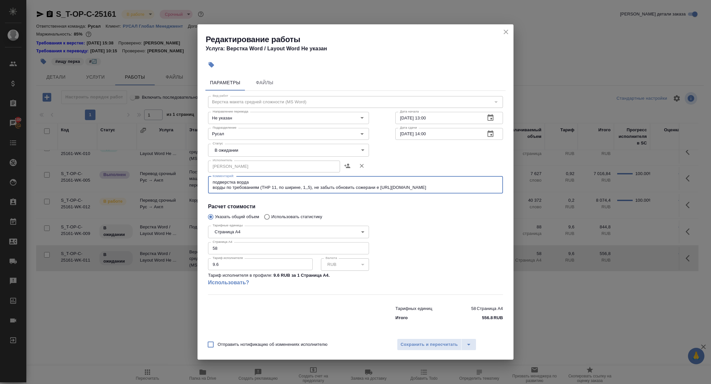
type textarea "подверстка ворда ворды по требованиям (ТНР 11, по ширине, 1,,5), не забыть обно…"
click at [243, 147] on body "🙏 .cls-1 fill:#fff; AWATERA Zhuravleva Alexandra Клиенты Спецификации Заказы 10…" at bounding box center [355, 192] width 711 height 384
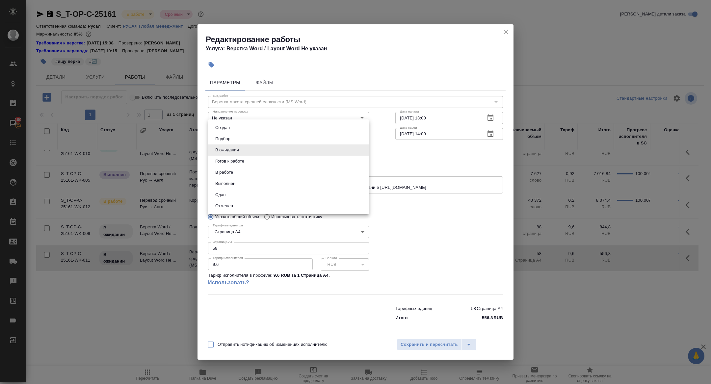
click at [239, 158] on button "Готов к работе" at bounding box center [229, 161] width 33 height 7
type input "readyForWork"
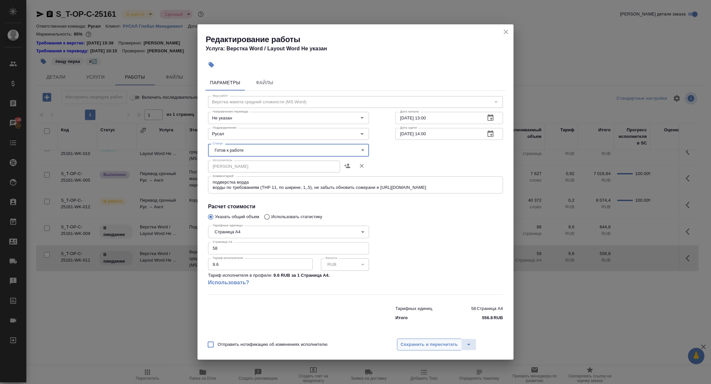
click at [433, 343] on span "Сохранить и пересчитать" at bounding box center [429, 345] width 57 height 8
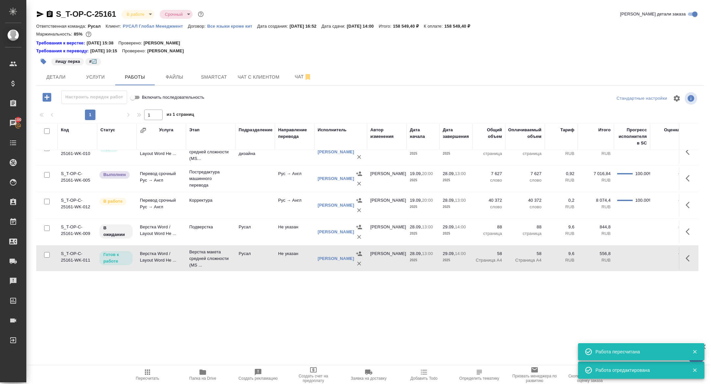
click at [684, 226] on button "button" at bounding box center [690, 232] width 16 height 16
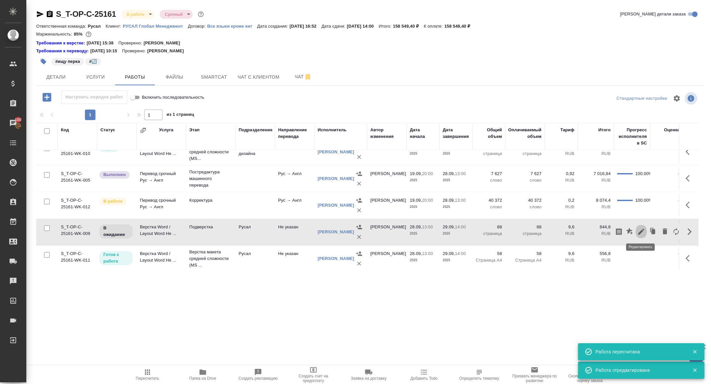
click at [641, 229] on icon "button" at bounding box center [641, 232] width 6 height 6
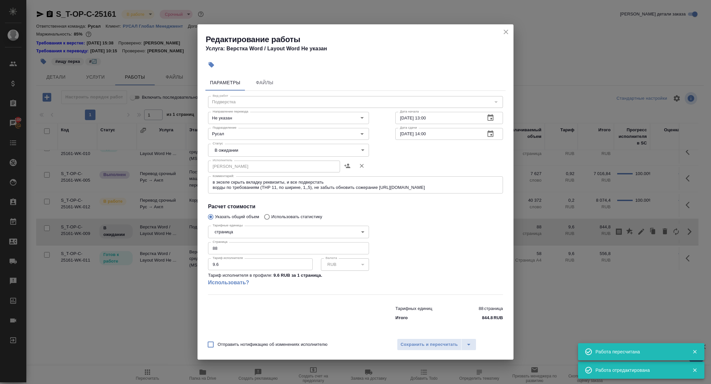
click at [229, 151] on body "🙏 .cls-1 fill:#fff; AWATERA Zhuravleva Alexandra Клиенты Спецификации Заказы 10…" at bounding box center [355, 192] width 711 height 384
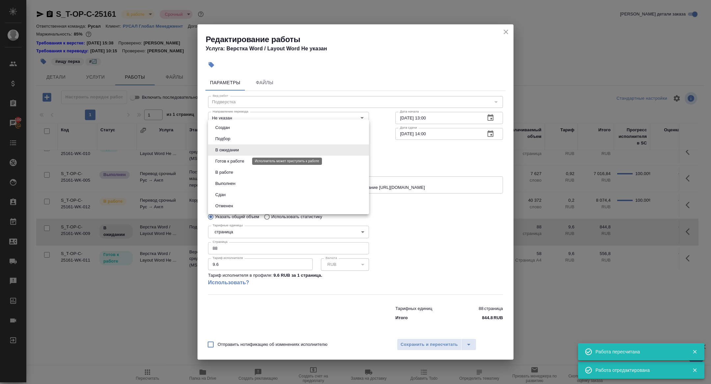
click at [226, 159] on button "Готов к работе" at bounding box center [229, 161] width 33 height 7
type input "readyForWork"
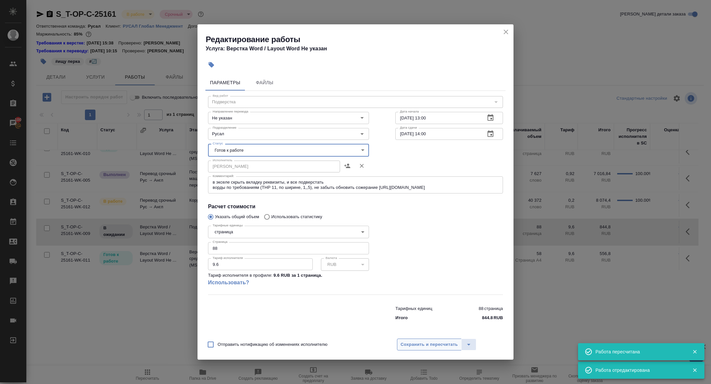
click at [412, 343] on span "Сохранить и пересчитать" at bounding box center [429, 345] width 57 height 8
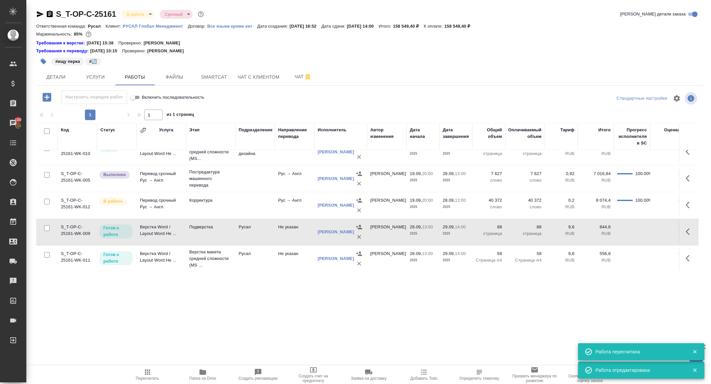
click at [160, 228] on td "Верстка Word / Layout Word Не ..." at bounding box center [161, 232] width 49 height 23
click at [155, 228] on td "Верстка Word / Layout Word Не ..." at bounding box center [161, 232] width 49 height 23
click at [155, 249] on td "Верстка Word / Layout Word Не ..." at bounding box center [161, 258] width 49 height 23
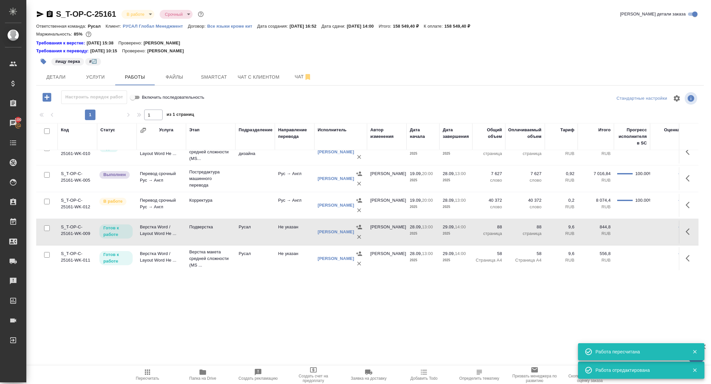
click at [155, 249] on td "Верстка Word / Layout Word Не ..." at bounding box center [161, 258] width 49 height 23
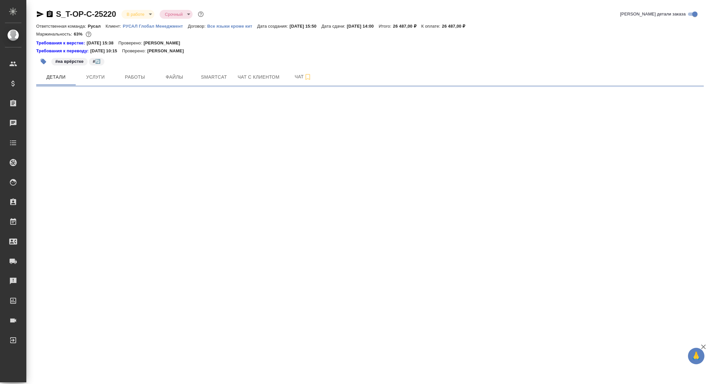
select select "RU"
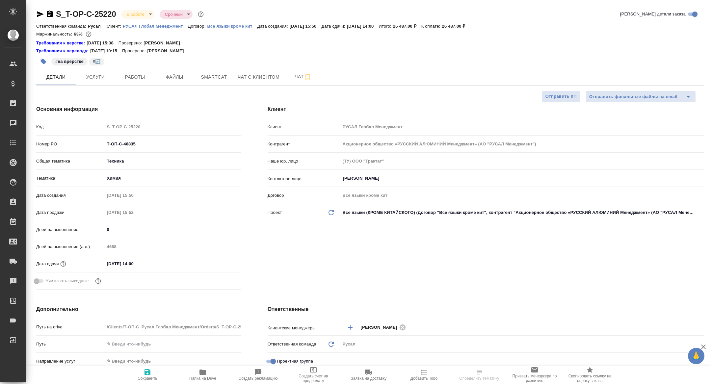
type textarea "x"
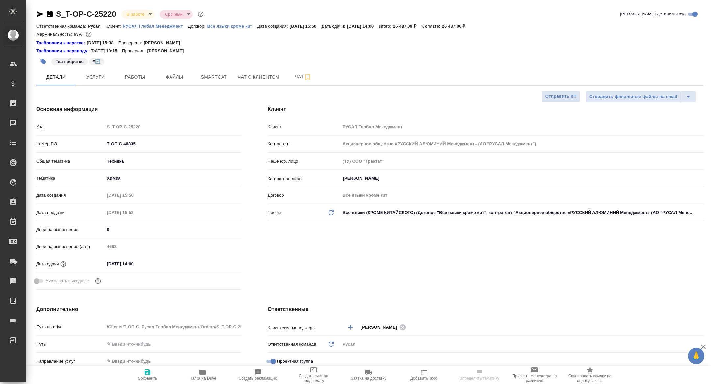
type textarea "x"
click at [137, 77] on span "Работы" at bounding box center [135, 77] width 32 height 8
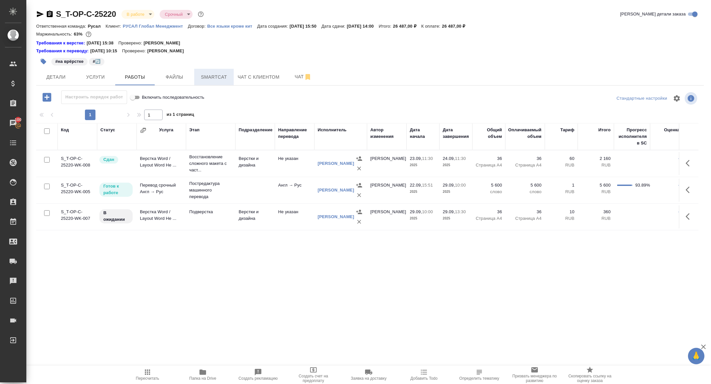
click at [214, 79] on span "Smartcat" at bounding box center [214, 77] width 32 height 8
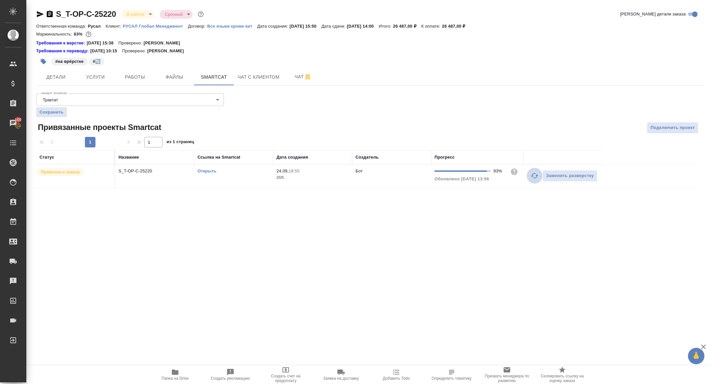
click at [531, 178] on icon "button" at bounding box center [535, 176] width 8 height 8
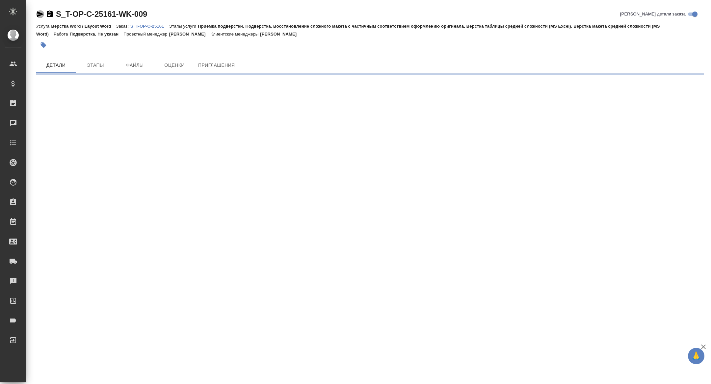
click at [40, 16] on icon "button" at bounding box center [40, 14] width 8 height 8
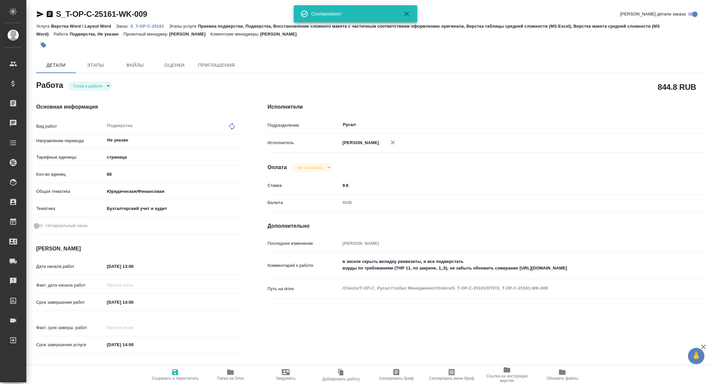
type textarea "x"
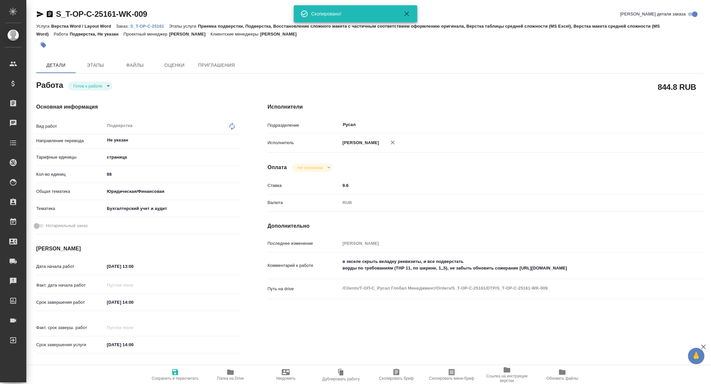
type textarea "x"
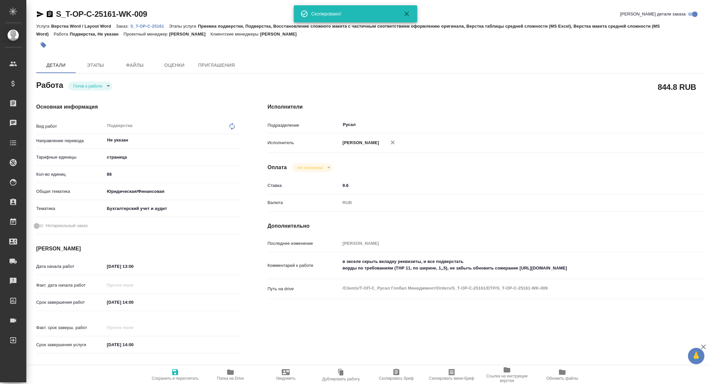
type textarea "x"
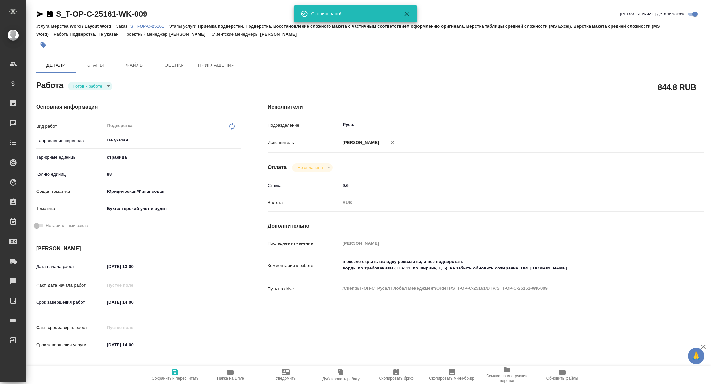
type textarea "x"
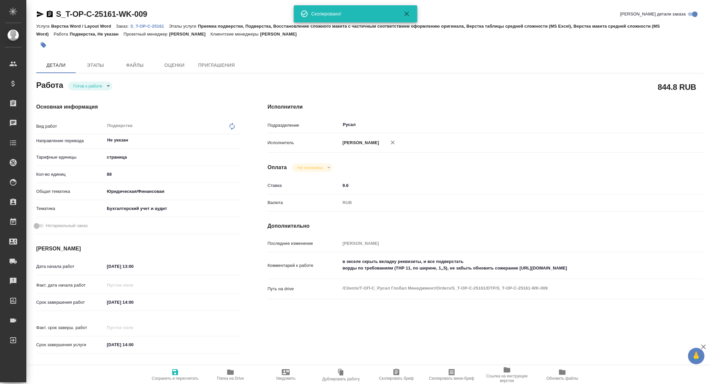
type textarea "x"
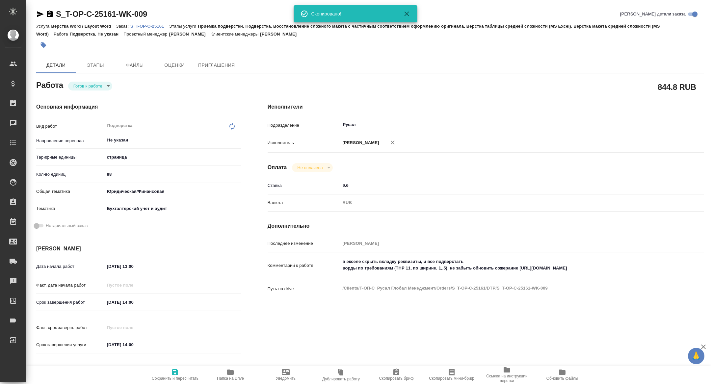
type textarea "x"
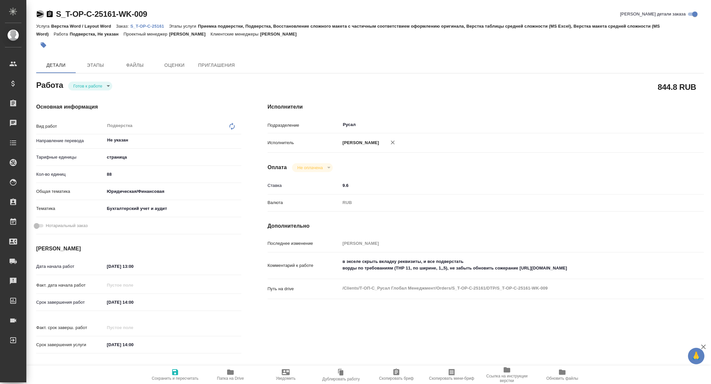
click at [39, 17] on icon "button" at bounding box center [40, 14] width 8 height 8
type textarea "x"
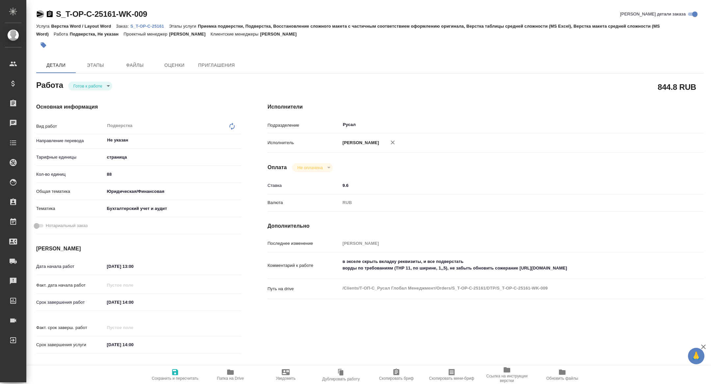
type textarea "x"
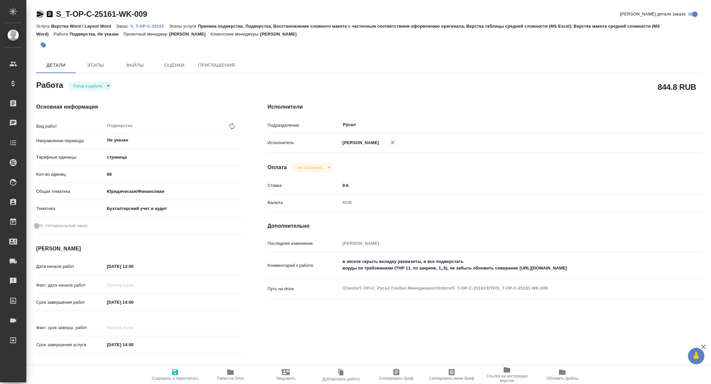
type textarea "x"
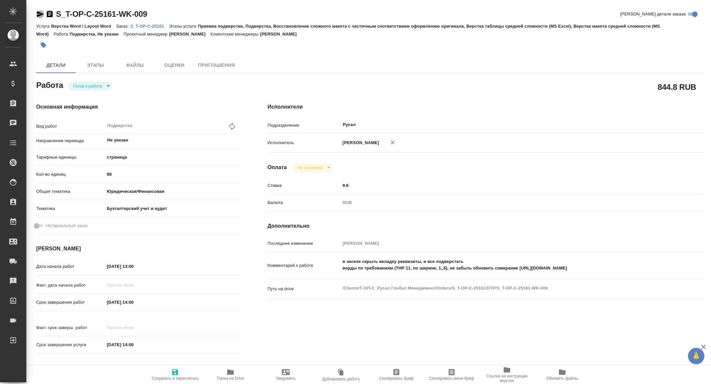
type textarea "x"
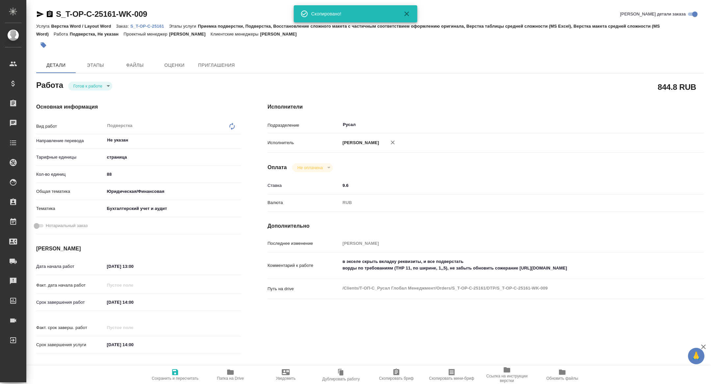
type textarea "x"
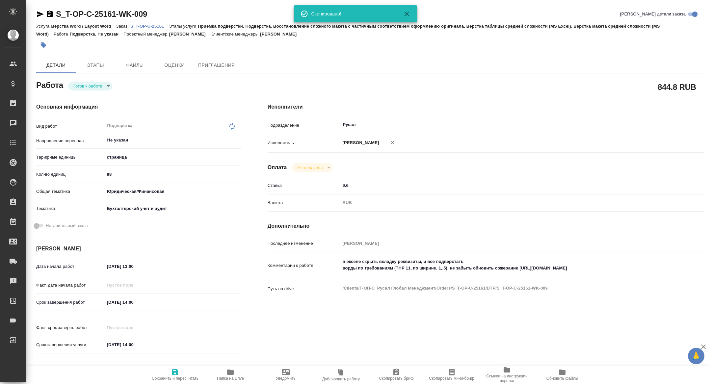
type textarea "x"
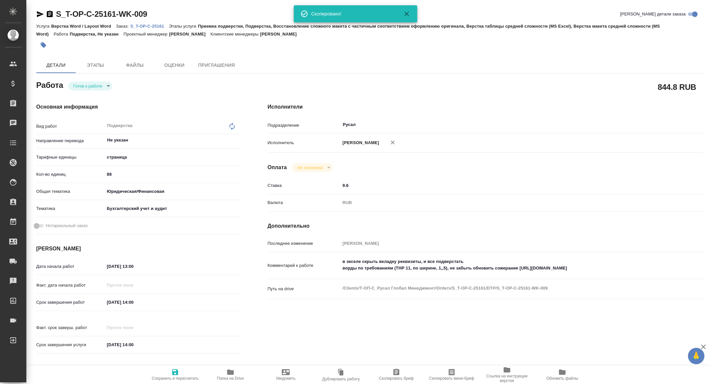
type textarea "x"
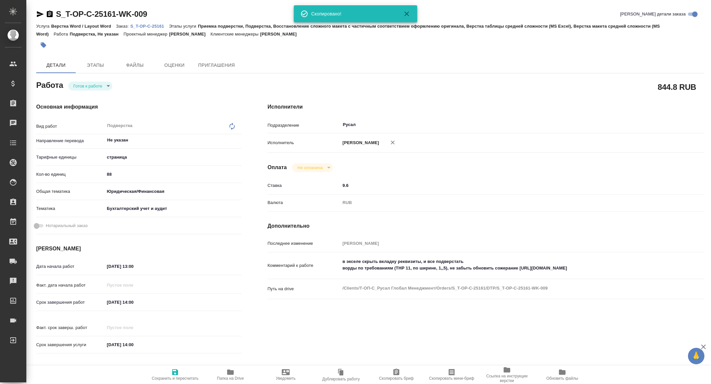
type textarea "x"
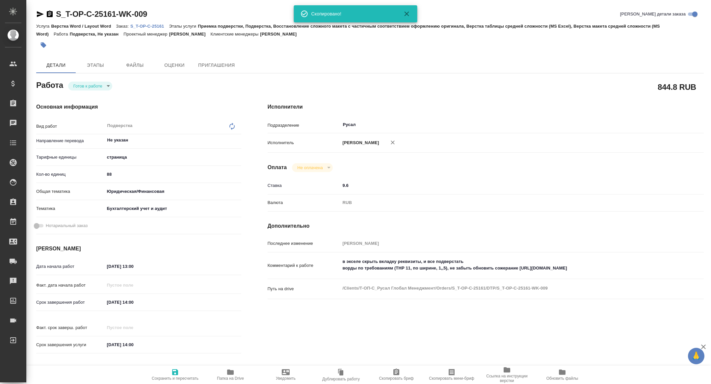
type textarea "x"
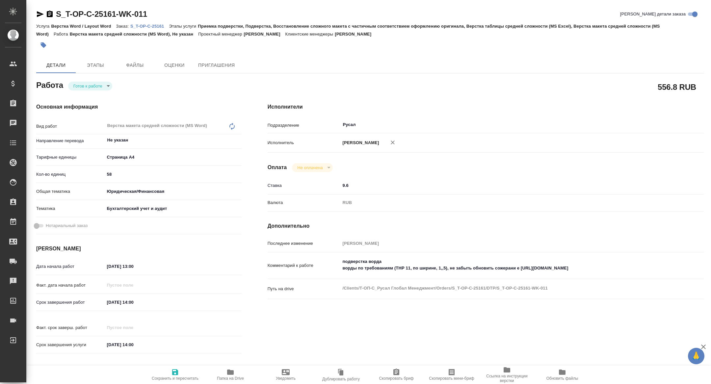
type textarea "x"
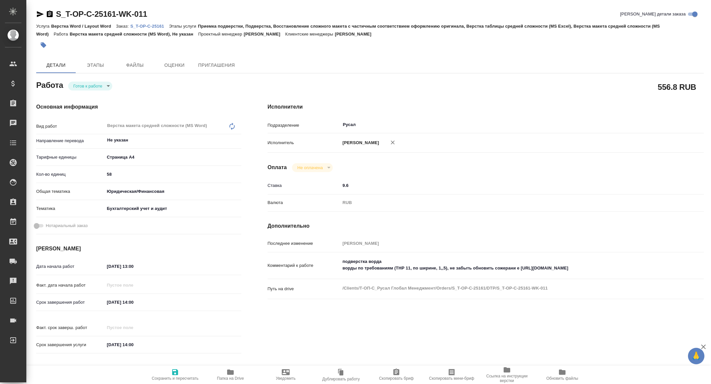
type textarea "x"
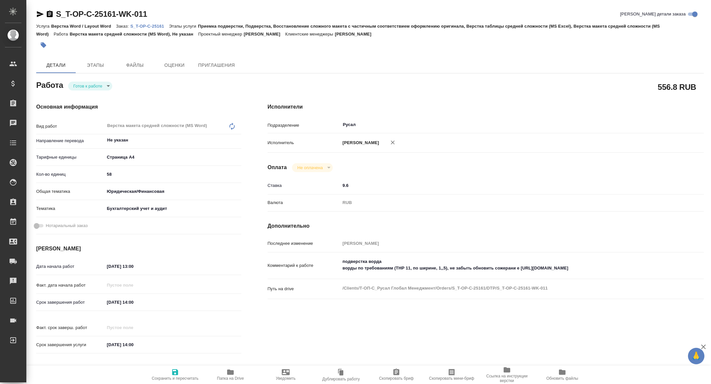
type textarea "x"
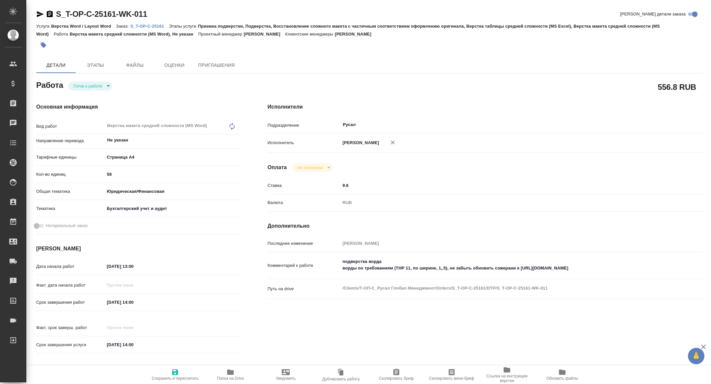
type textarea "x"
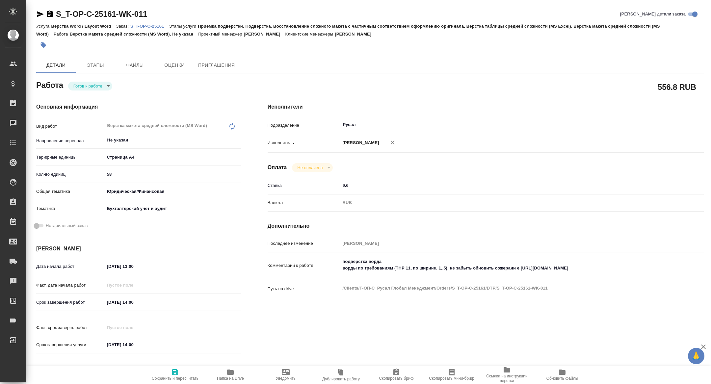
click at [35, 15] on div "S_T-OP-C-25161-WK-011 Кратко детали заказа Услуга Верстка Word / Layout Word За…" at bounding box center [370, 284] width 675 height 568
click at [36, 15] on icon "button" at bounding box center [40, 14] width 8 height 8
type textarea "x"
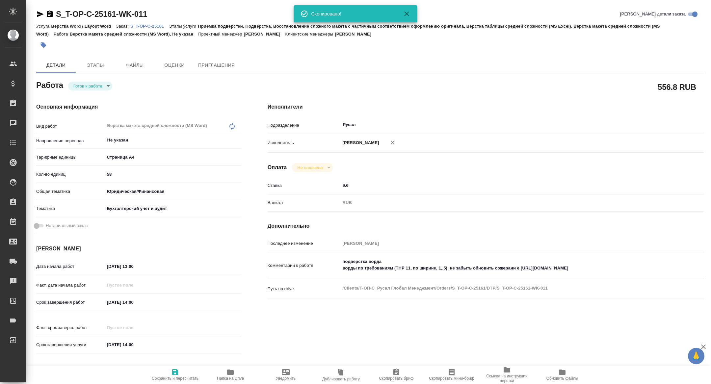
type textarea "x"
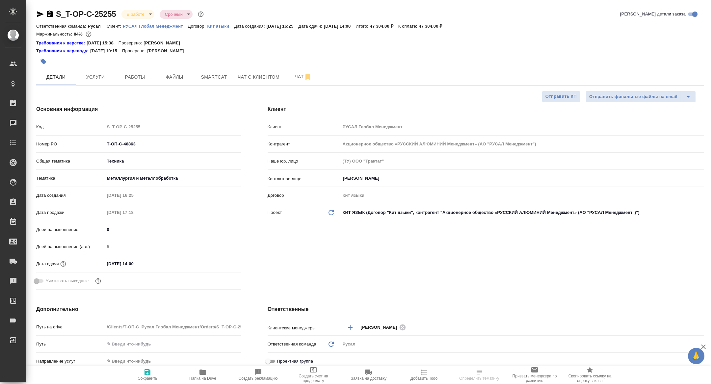
select select "RU"
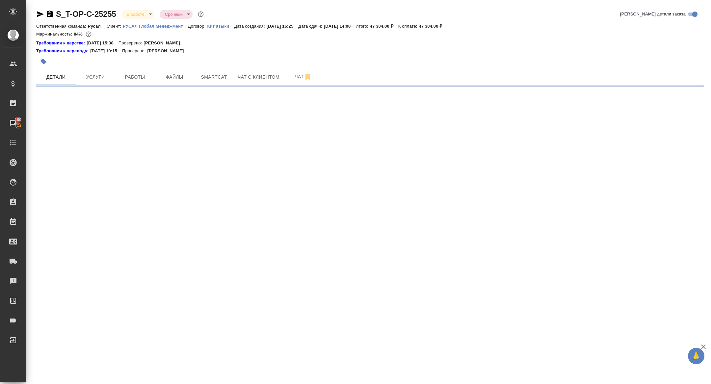
select select "RU"
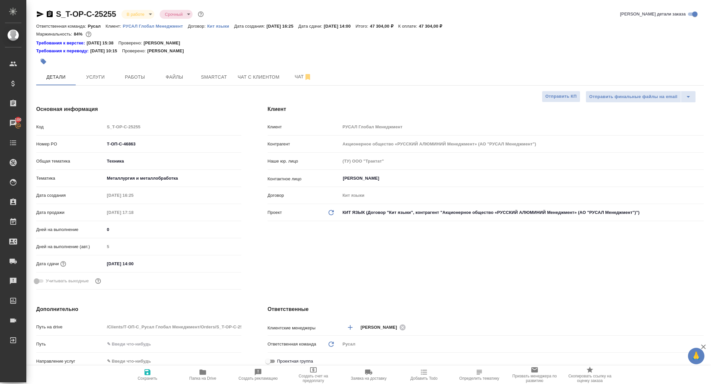
type textarea "x"
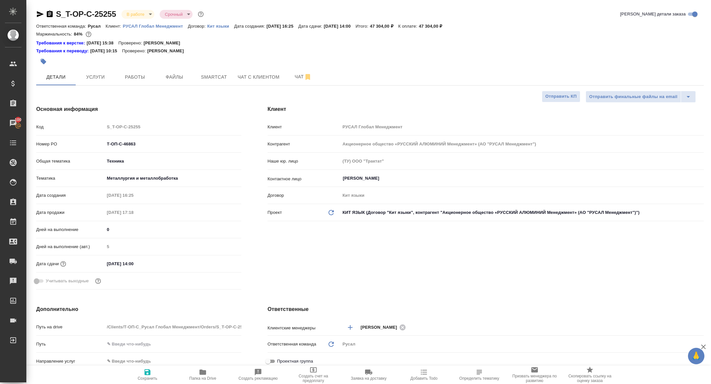
type textarea "x"
click at [134, 79] on span "Работы" at bounding box center [135, 77] width 32 height 8
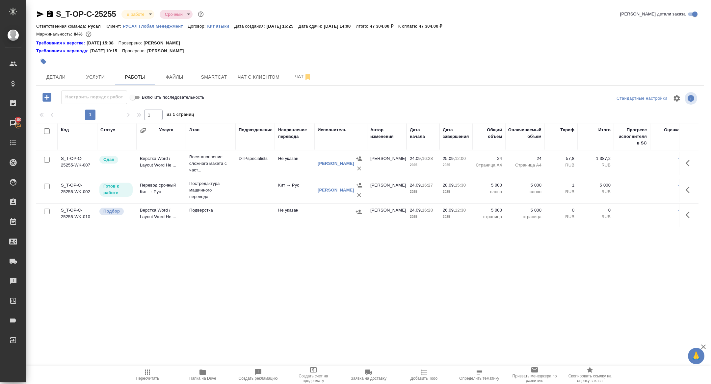
click at [48, 93] on icon "button" at bounding box center [46, 97] width 9 height 9
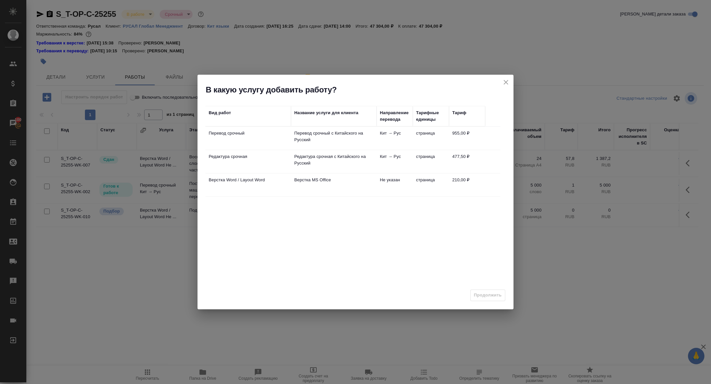
click at [239, 164] on td "Редактура срочная" at bounding box center [248, 161] width 86 height 23
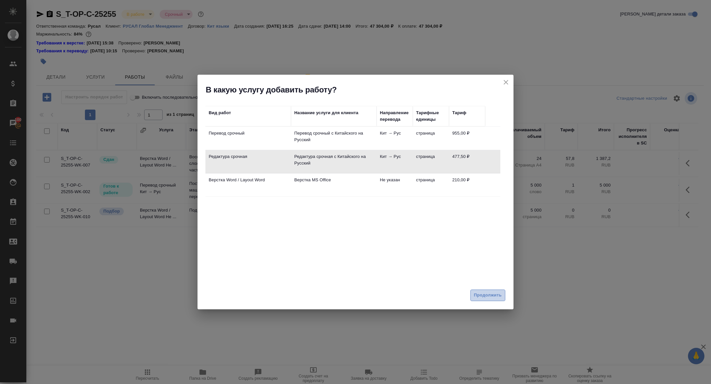
click at [483, 293] on span "Продолжить" at bounding box center [488, 296] width 28 height 8
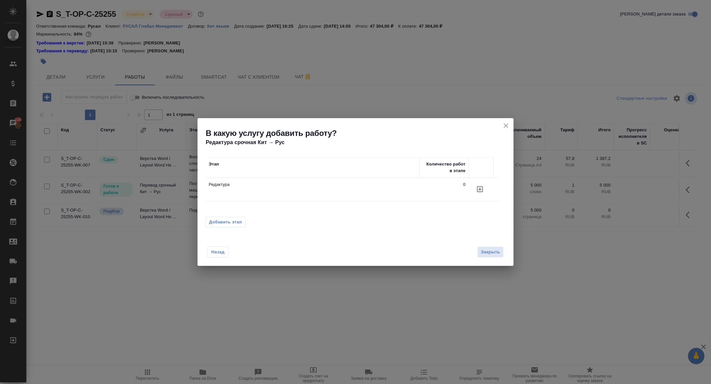
click at [475, 189] on button "button" at bounding box center [480, 189] width 16 height 16
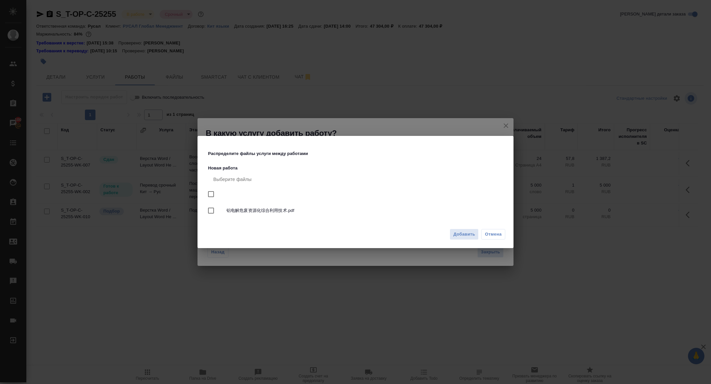
click at [462, 243] on div "Добавить Отмена" at bounding box center [355, 236] width 316 height 23
click at [462, 240] on button "Добавить" at bounding box center [464, 235] width 29 height 12
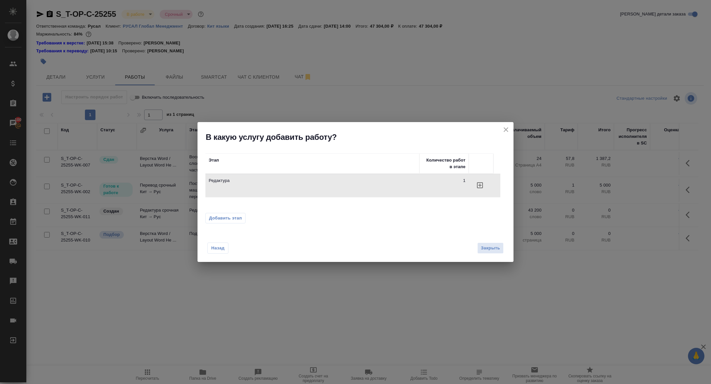
click at [507, 131] on icon "close" at bounding box center [506, 130] width 8 height 8
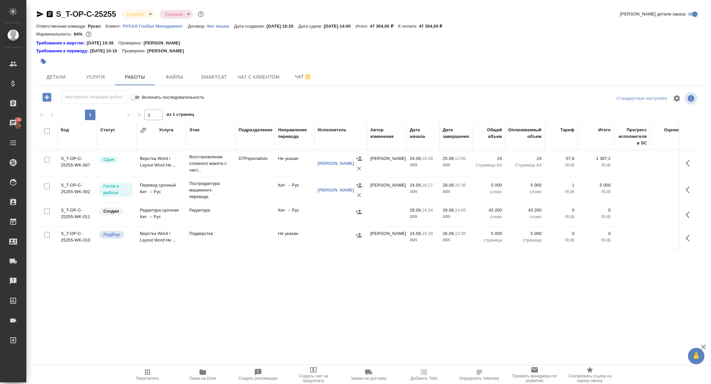
click at [696, 223] on td at bounding box center [689, 215] width 20 height 23
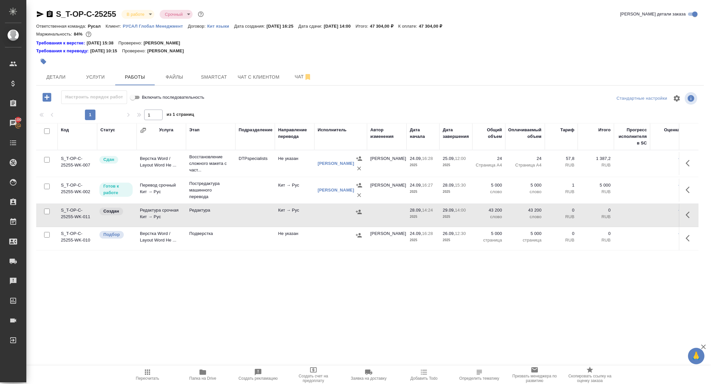
click at [688, 212] on icon "button" at bounding box center [688, 215] width 4 height 7
click at [644, 211] on icon "button" at bounding box center [641, 215] width 8 height 8
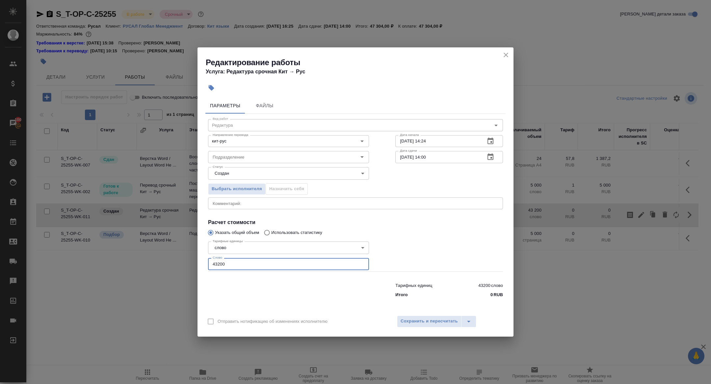
drag, startPoint x: 225, startPoint y: 266, endPoint x: 172, endPoint y: 261, distance: 53.6
click at [172, 261] on div "Редактирование работы Услуга: Редактура срочная Кит → Рус Параметры Файлы Вид р…" at bounding box center [355, 192] width 711 height 384
type input "5000"
click at [411, 319] on span "Сохранить и пересчитать" at bounding box center [429, 322] width 57 height 8
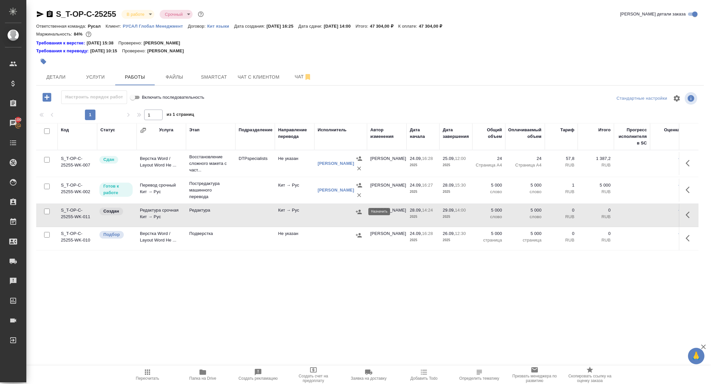
click at [361, 212] on icon "button" at bounding box center [358, 212] width 7 height 7
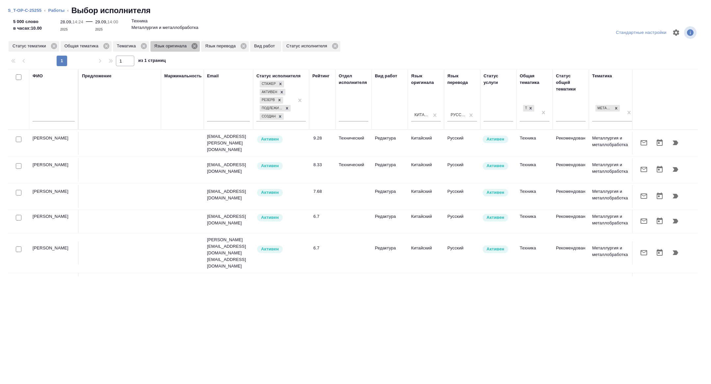
click at [197, 44] on icon at bounding box center [195, 46] width 6 height 6
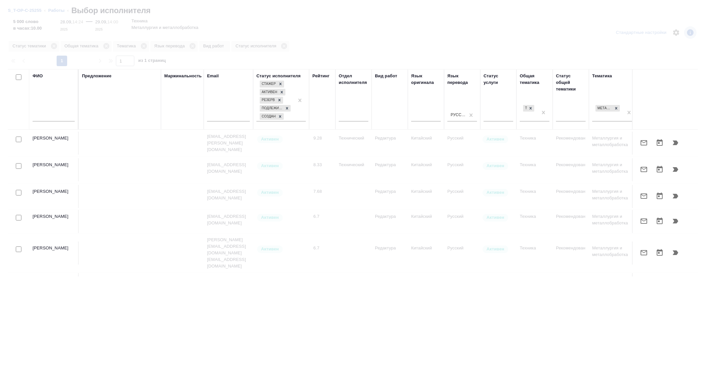
click at [62, 114] on input "text" at bounding box center [54, 117] width 42 height 8
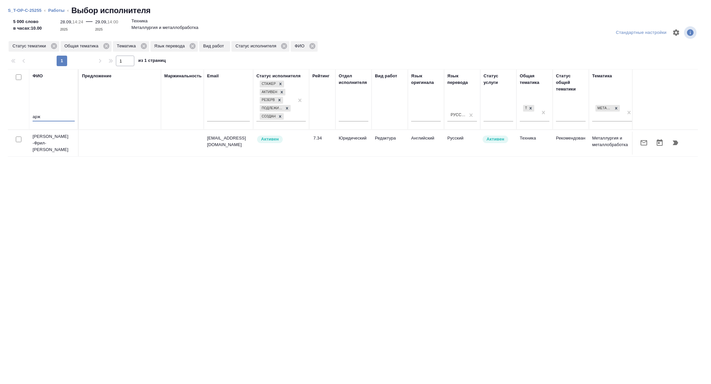
type input "арж"
click at [640, 143] on icon "button" at bounding box center [643, 142] width 7 height 5
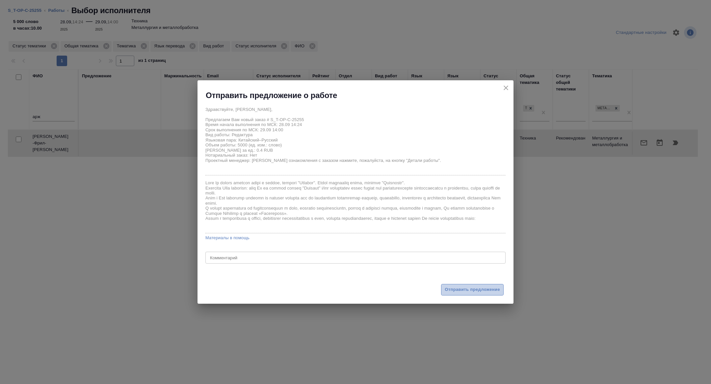
click at [481, 291] on span "Отправить предложение" at bounding box center [472, 290] width 55 height 8
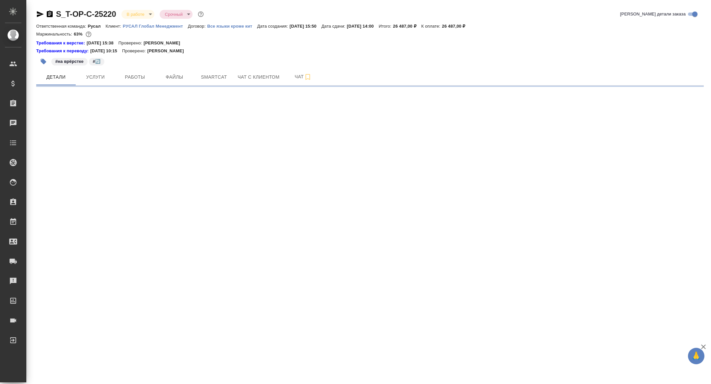
select select "RU"
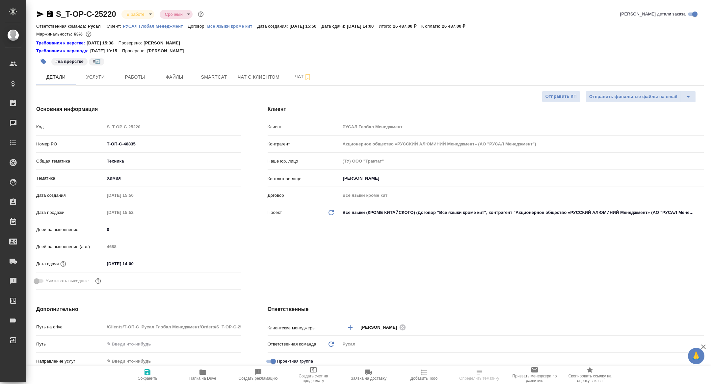
type textarea "x"
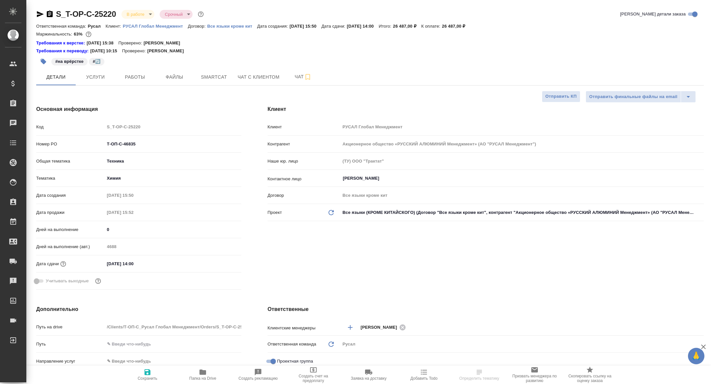
type textarea "x"
select select "RU"
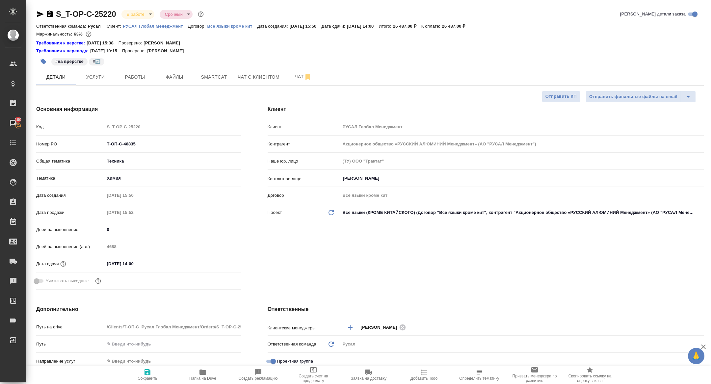
type textarea "x"
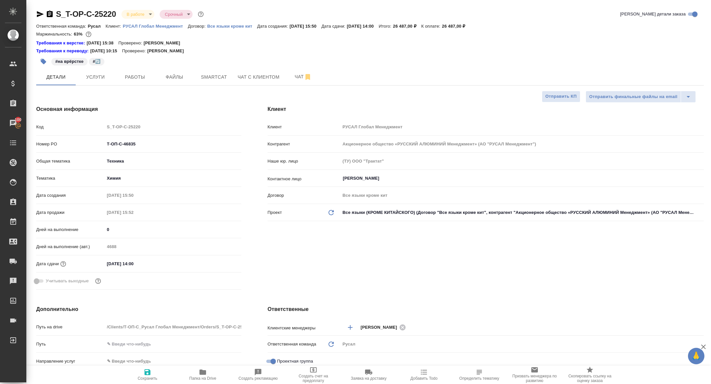
type textarea "x"
click at [143, 74] on span "Работы" at bounding box center [135, 77] width 32 height 8
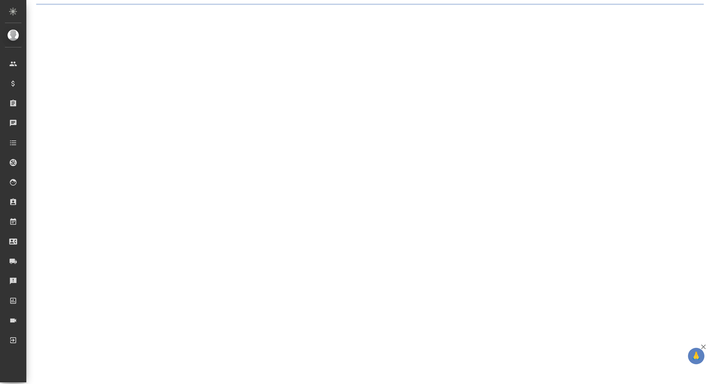
select select "RU"
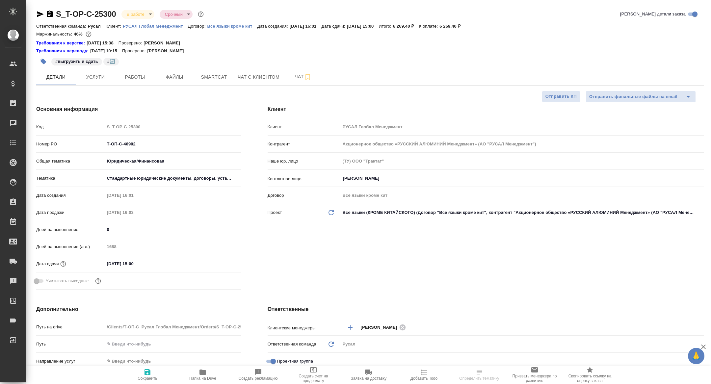
type textarea "x"
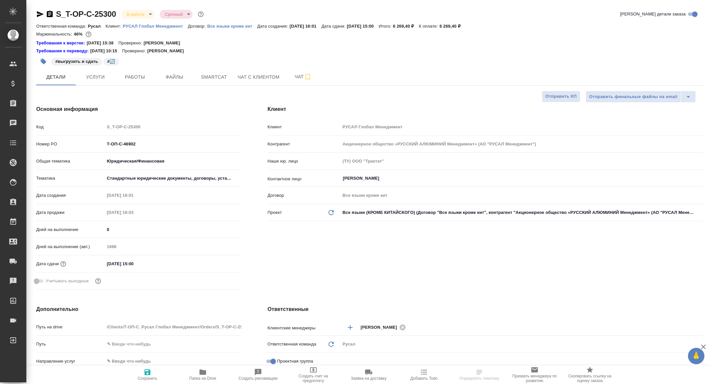
type textarea "x"
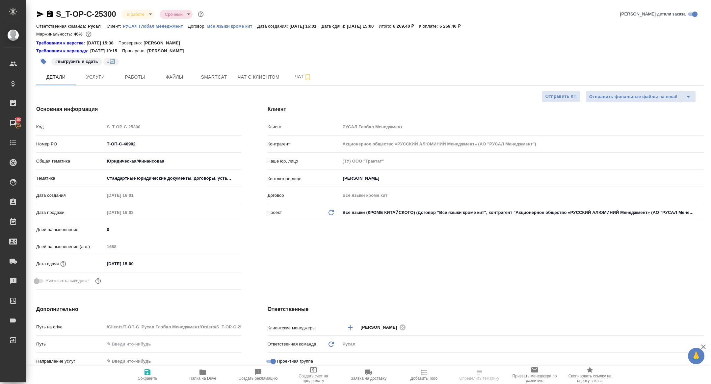
type textarea "x"
click at [132, 78] on span "Работы" at bounding box center [135, 77] width 32 height 8
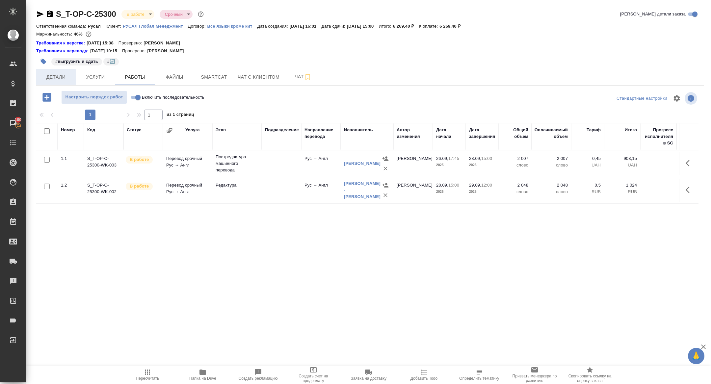
click at [62, 73] on span "Детали" at bounding box center [56, 77] width 32 height 8
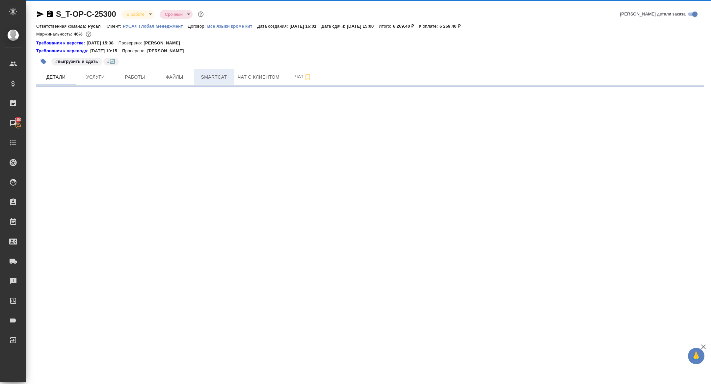
select select "RU"
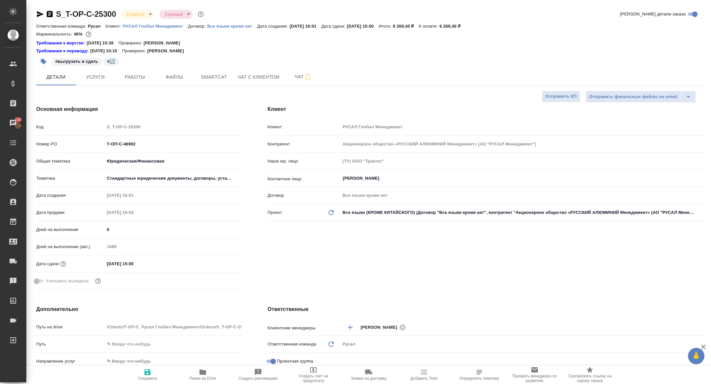
type textarea "x"
click at [217, 78] on span "Smartcat" at bounding box center [214, 77] width 32 height 8
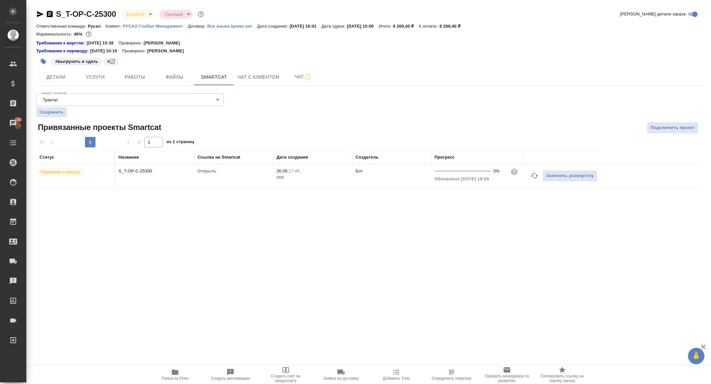
click at [209, 171] on link "Открыть" at bounding box center [206, 171] width 19 height 5
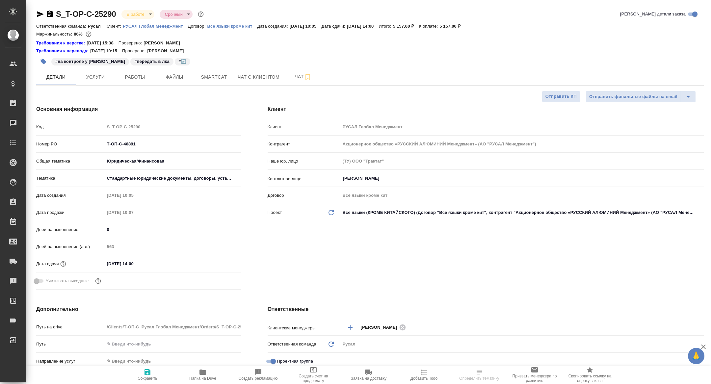
select select "RU"
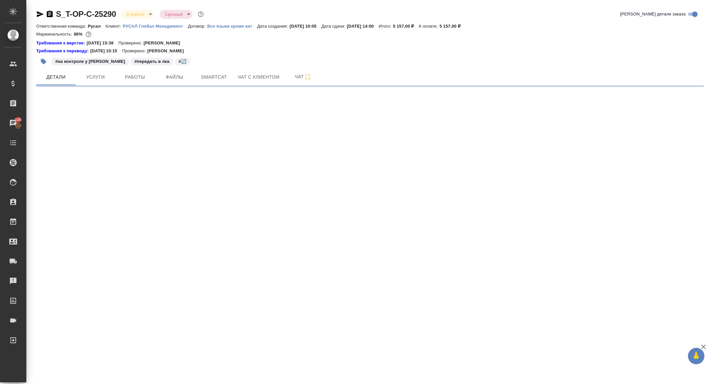
select select "RU"
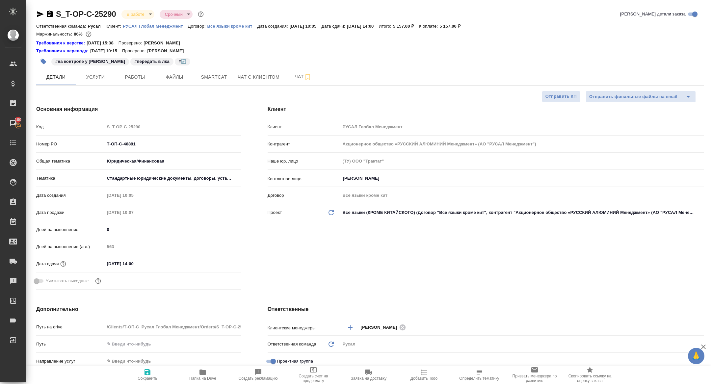
type textarea "x"
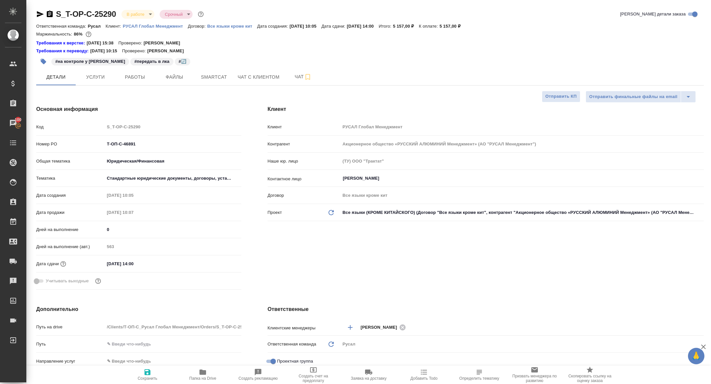
type textarea "x"
click at [134, 82] on button "Работы" at bounding box center [134, 77] width 39 height 16
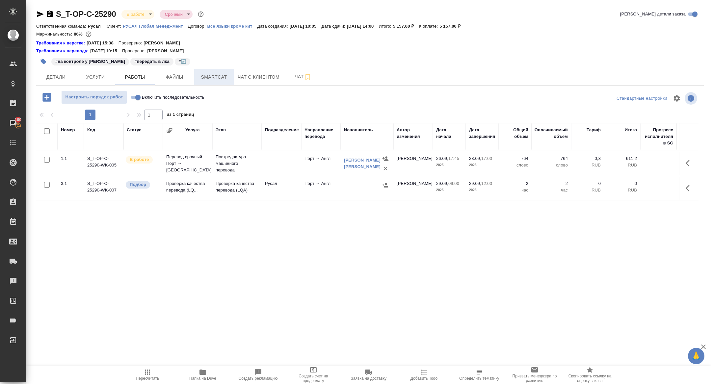
click at [216, 75] on span "Smartcat" at bounding box center [214, 77] width 32 height 8
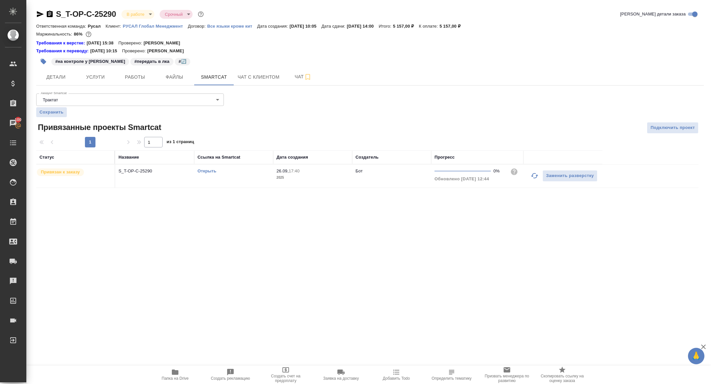
click at [535, 179] on icon "button" at bounding box center [535, 176] width 8 height 8
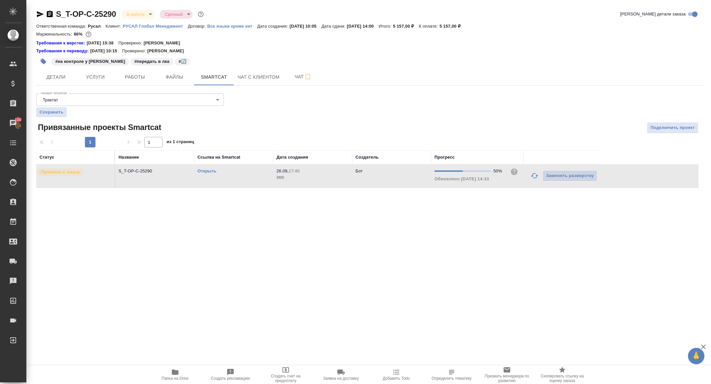
click at [205, 169] on link "Открыть" at bounding box center [206, 171] width 19 height 5
click at [34, 14] on div "S_T-OP-C-25290 В работе inProgress Срочный urgent Кратко детали заказа Ответств…" at bounding box center [370, 102] width 675 height 205
click at [42, 14] on icon "button" at bounding box center [40, 14] width 7 height 6
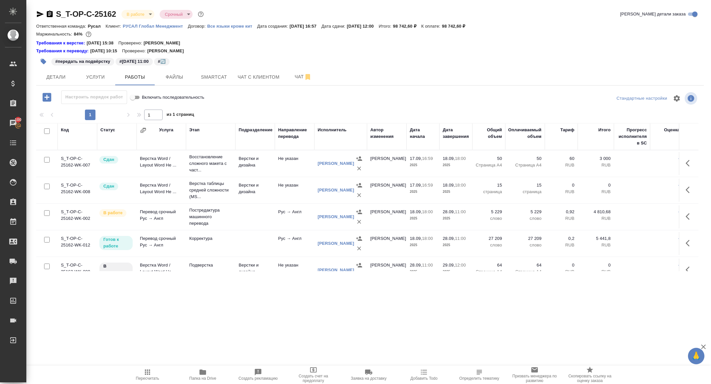
scroll to position [38, 0]
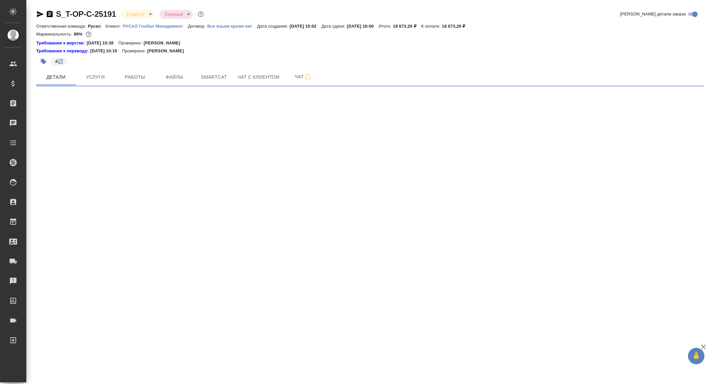
select select "RU"
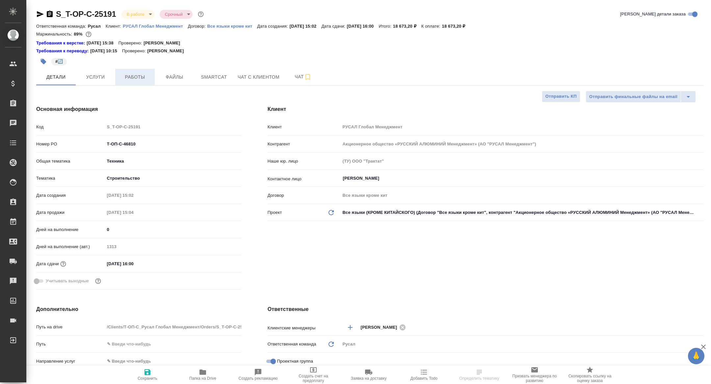
click at [134, 77] on span "Работы" at bounding box center [135, 77] width 32 height 8
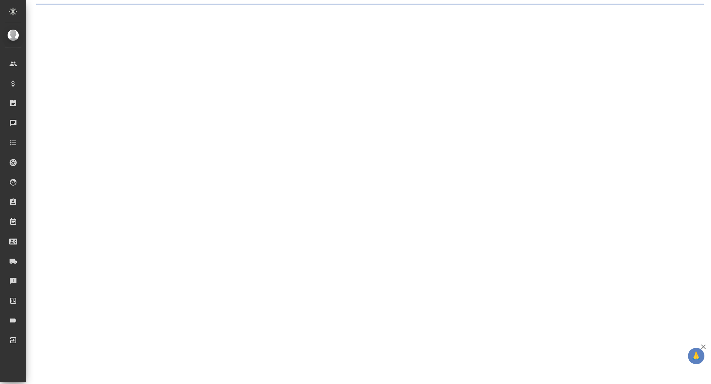
select select "RU"
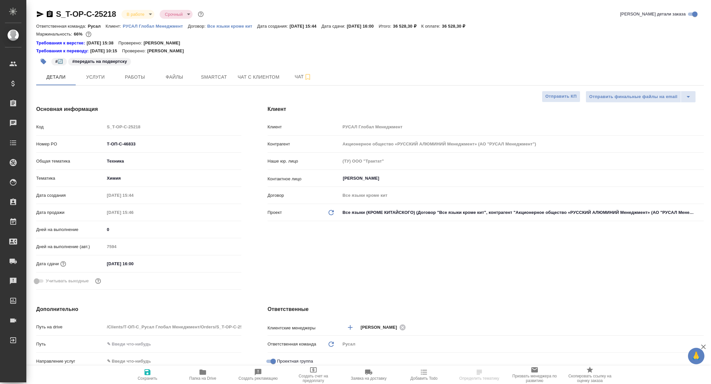
type textarea "x"
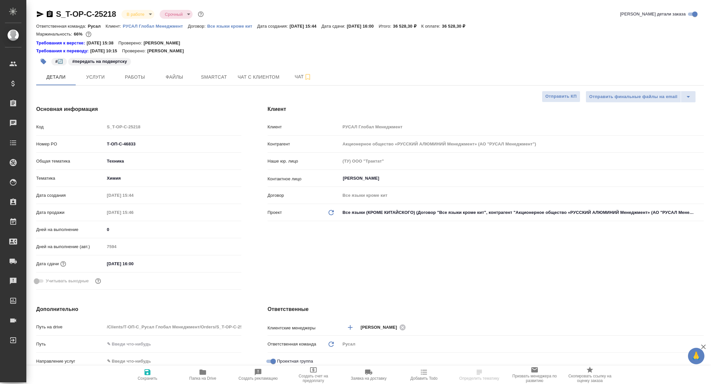
type textarea "x"
click at [134, 81] on span "Работы" at bounding box center [135, 77] width 32 height 8
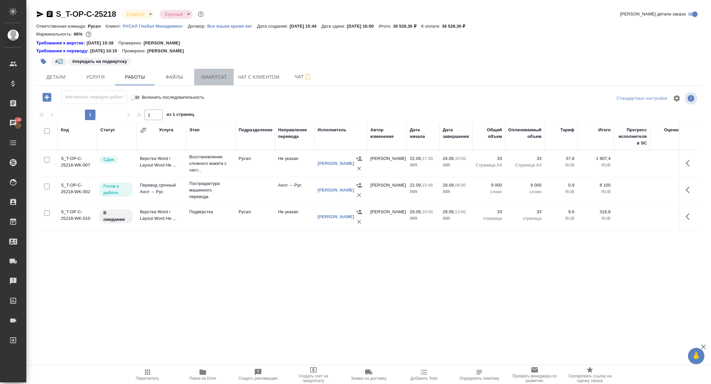
click at [197, 80] on button "Smartcat" at bounding box center [213, 77] width 39 height 16
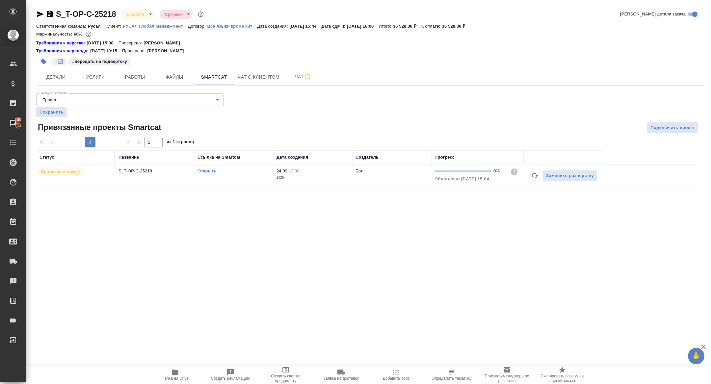
click at [534, 177] on icon "button" at bounding box center [535, 176] width 8 height 8
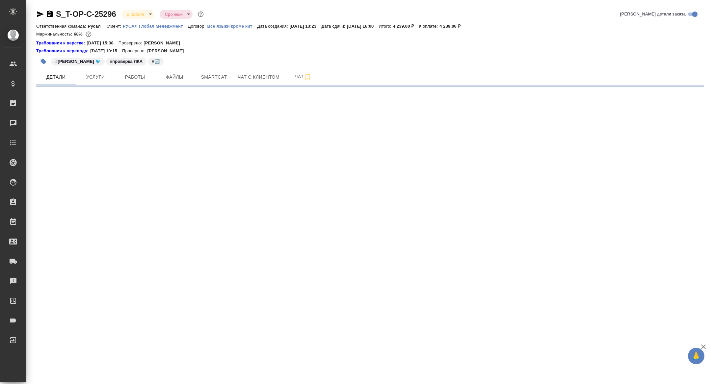
select select "RU"
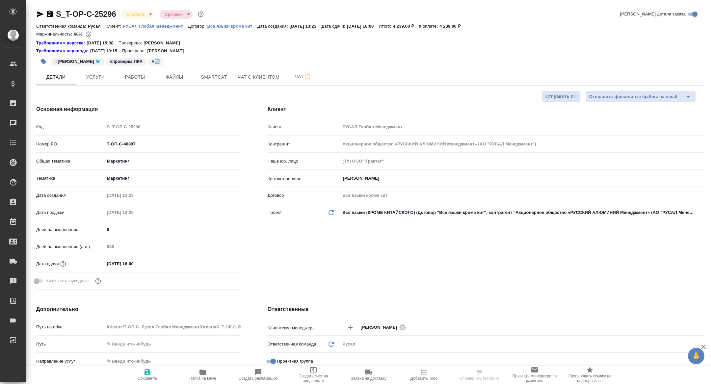
type textarea "x"
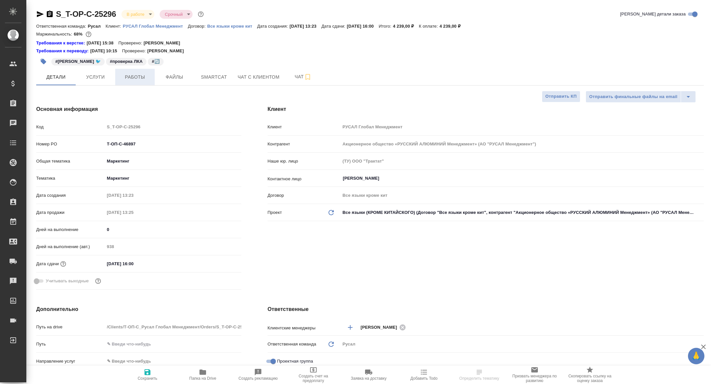
type textarea "x"
click at [134, 83] on button "Работы" at bounding box center [134, 77] width 39 height 16
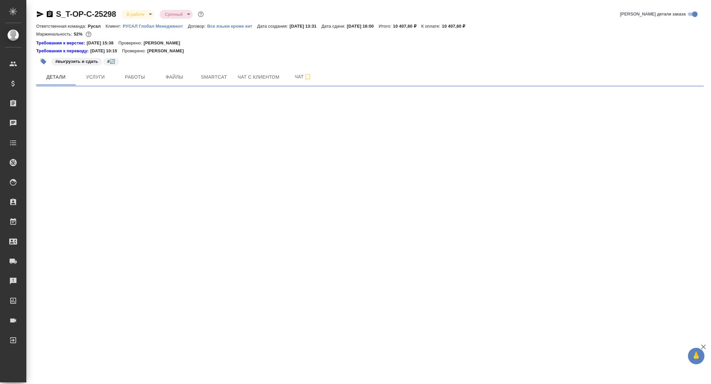
select select "RU"
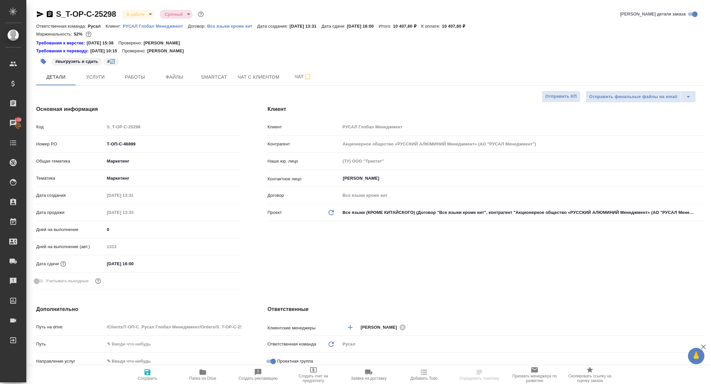
type textarea "x"
click at [130, 82] on button "Работы" at bounding box center [134, 77] width 39 height 16
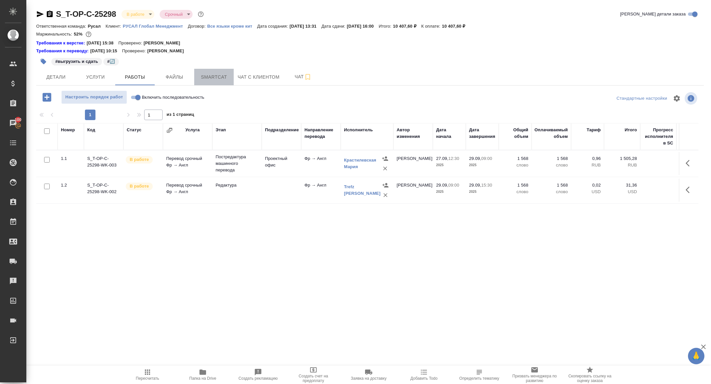
click at [205, 81] on span "Smartcat" at bounding box center [214, 77] width 32 height 8
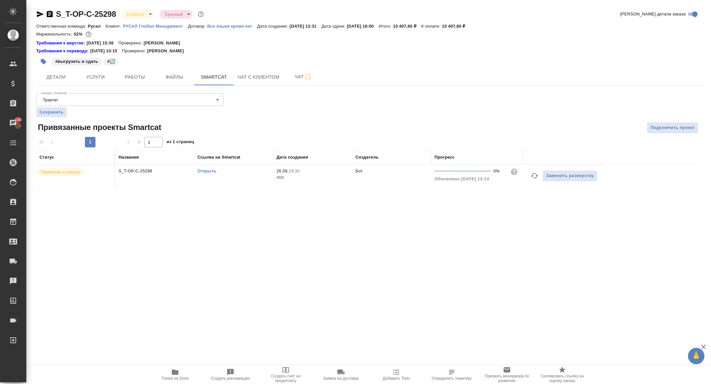
click at [534, 173] on icon "button" at bounding box center [534, 175] width 7 height 5
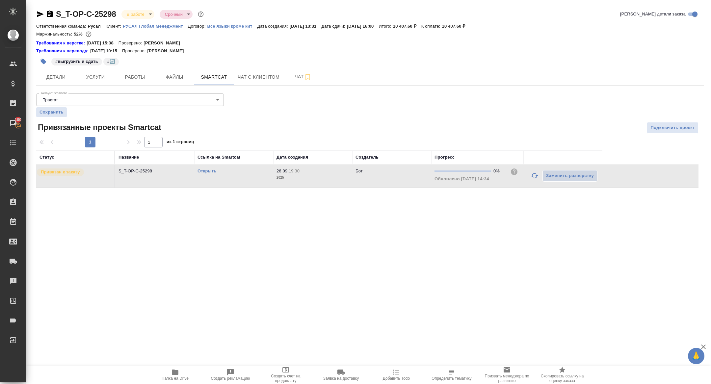
click at [205, 170] on link "Открыть" at bounding box center [206, 171] width 19 height 5
click at [125, 78] on span "Работы" at bounding box center [135, 77] width 32 height 8
